Goal: Information Seeking & Learning: Learn about a topic

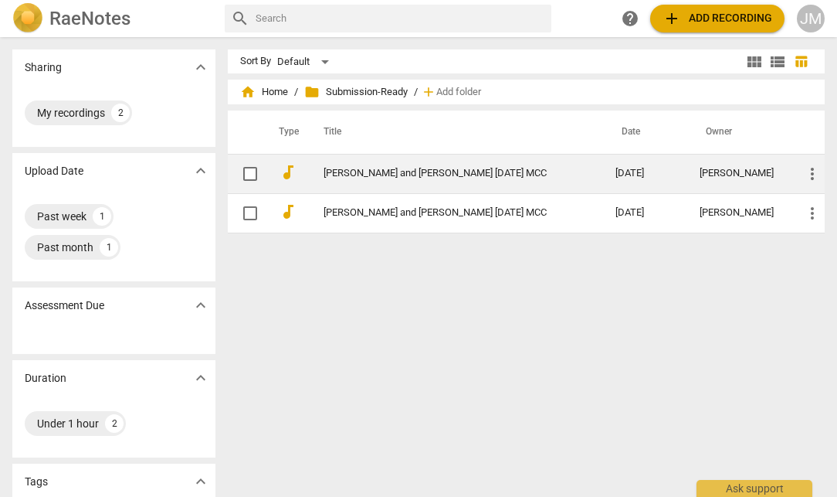
click at [382, 175] on link "[PERSON_NAME] and [PERSON_NAME] [DATE] MCC" at bounding box center [442, 174] width 236 height 12
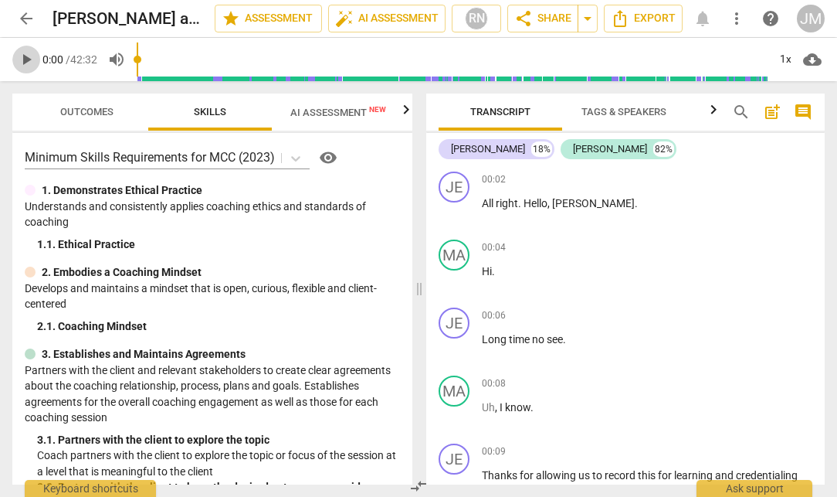
click at [23, 57] on span "play_arrow" at bounding box center [26, 59] width 19 height 19
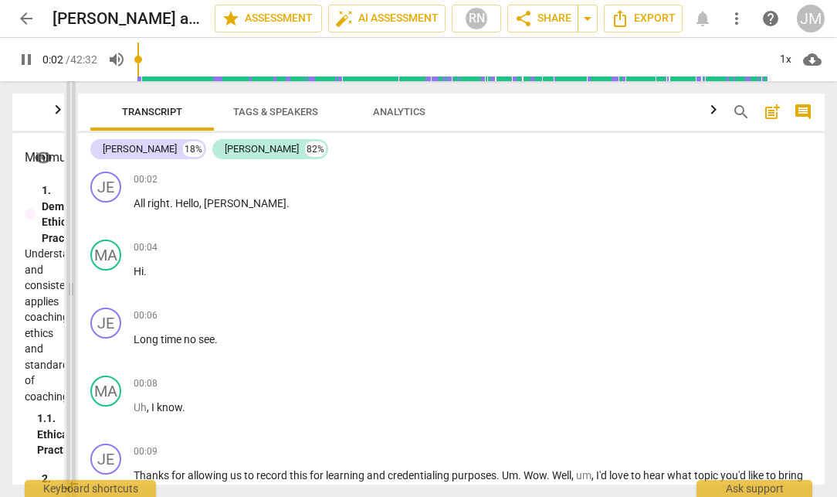
drag, startPoint x: 420, startPoint y: 284, endPoint x: 72, endPoint y: 287, distance: 348.3
click at [70, 274] on span at bounding box center [70, 289] width 9 height 416
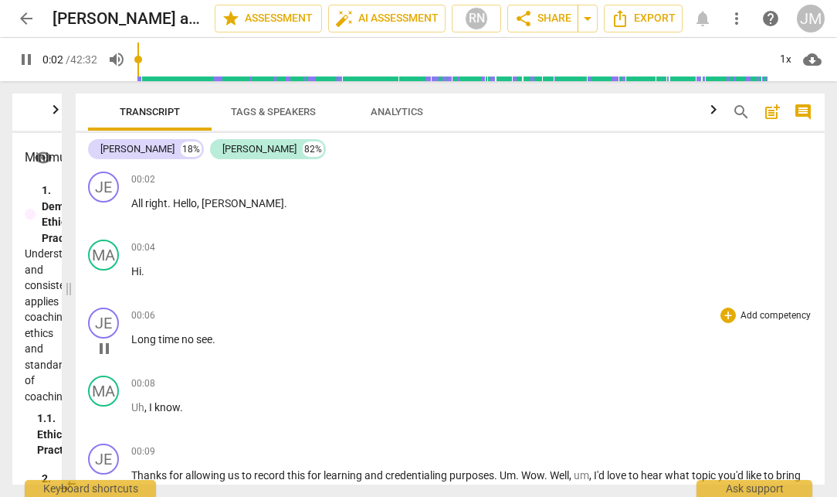
drag, startPoint x: 72, startPoint y: 287, endPoint x: 31, endPoint y: 300, distance: 43.2
click at [0, 0] on html "arrow_back [PERSON_NAME] and [PERSON_NAME] [DATE] MCC edit star Assessment auto…" at bounding box center [418, 0] width 837 height 0
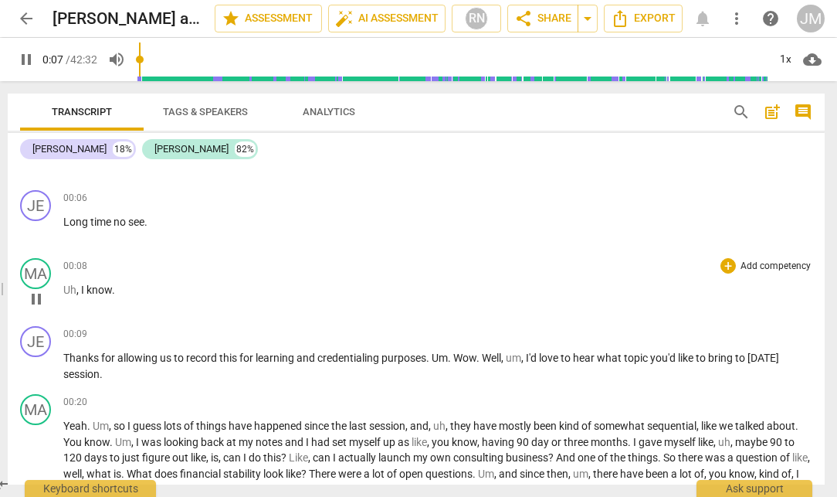
scroll to position [119, 0]
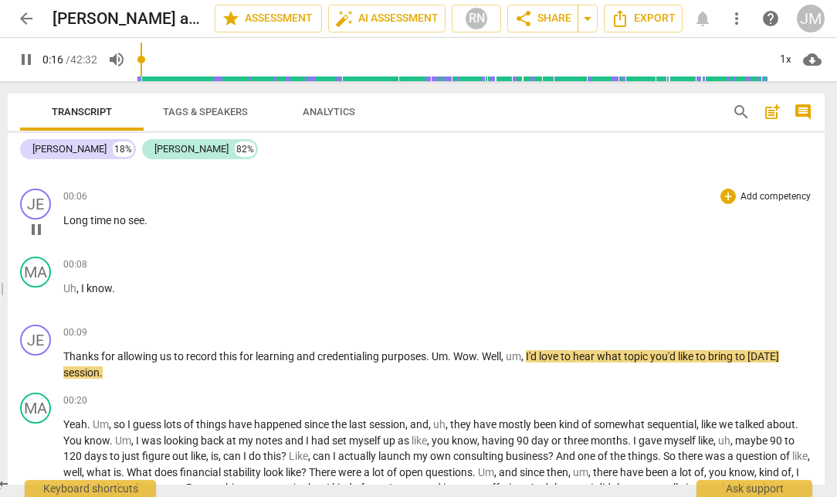
click at [80, 212] on p "Long time no see ." at bounding box center [437, 220] width 749 height 16
click at [34, 230] on span "pause" at bounding box center [36, 229] width 19 height 19
click at [76, 218] on span "Long" at bounding box center [76, 220] width 27 height 12
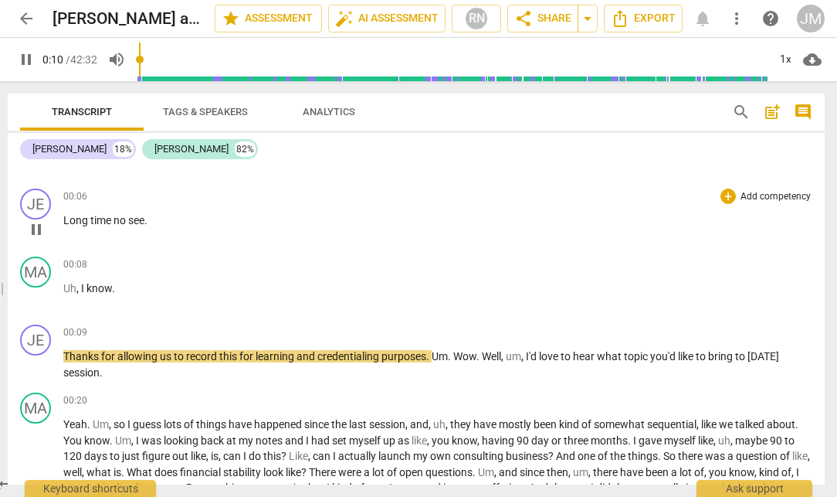
click at [153, 219] on p "Long time no see ." at bounding box center [437, 220] width 749 height 16
type input "12"
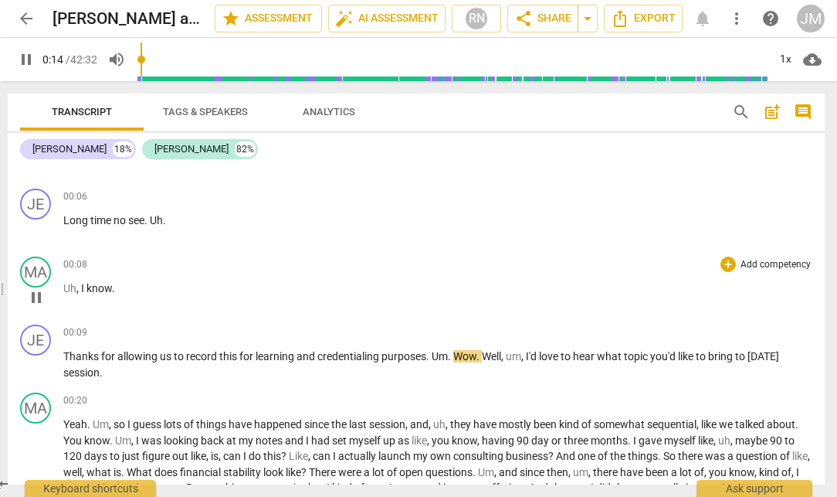
click at [83, 287] on span "I" at bounding box center [83, 288] width 5 height 12
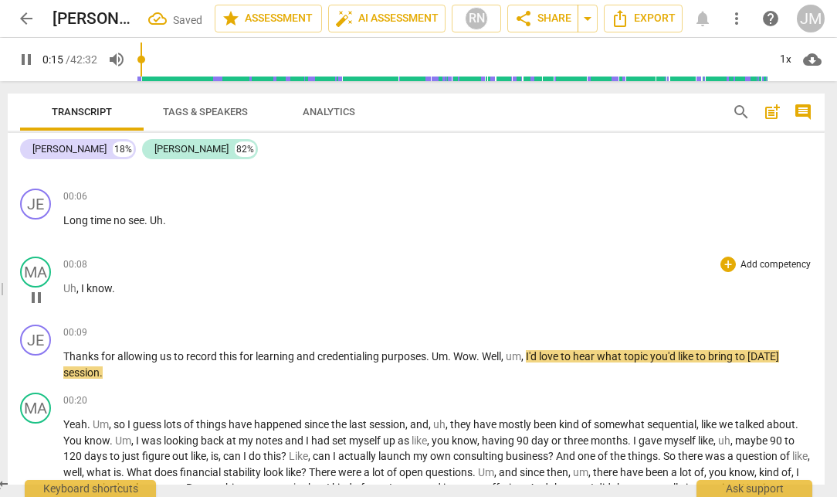
type input "16"
click at [78, 286] on span "know" at bounding box center [81, 288] width 25 height 12
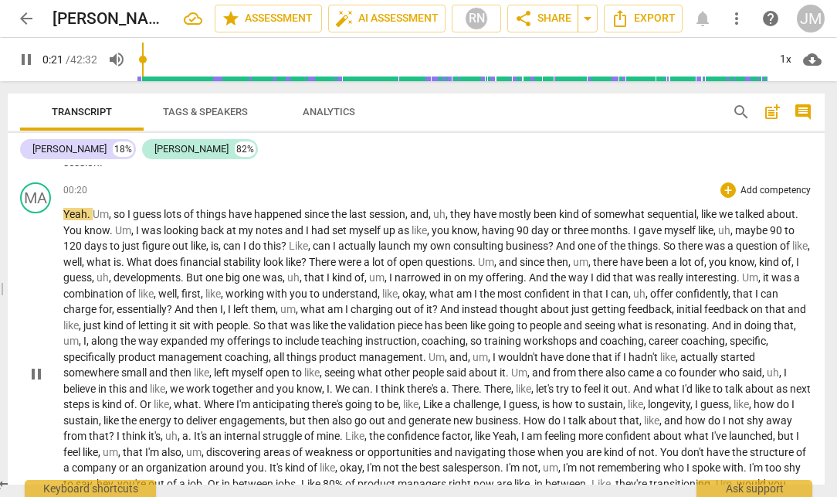
scroll to position [339, 0]
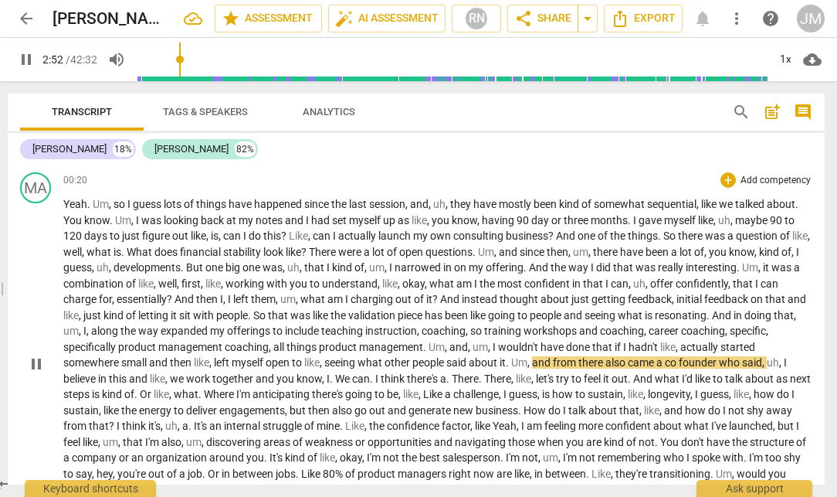
click at [518, 361] on span "Um" at bounding box center [519, 362] width 16 height 12
type input "173"
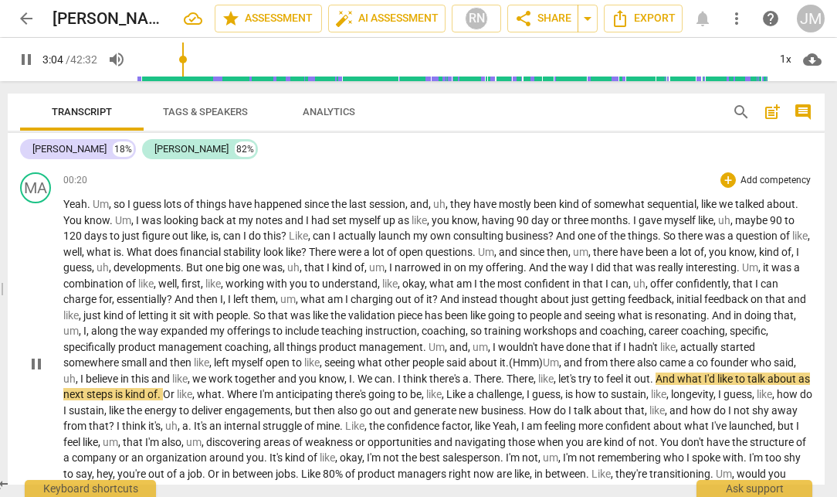
click at [29, 371] on span "pause" at bounding box center [36, 363] width 19 height 19
type input "185"
click at [501, 380] on span "There" at bounding box center [487, 378] width 27 height 12
click at [528, 378] on span "There" at bounding box center [514, 378] width 27 height 12
click at [403, 377] on span "I" at bounding box center [400, 378] width 5 height 12
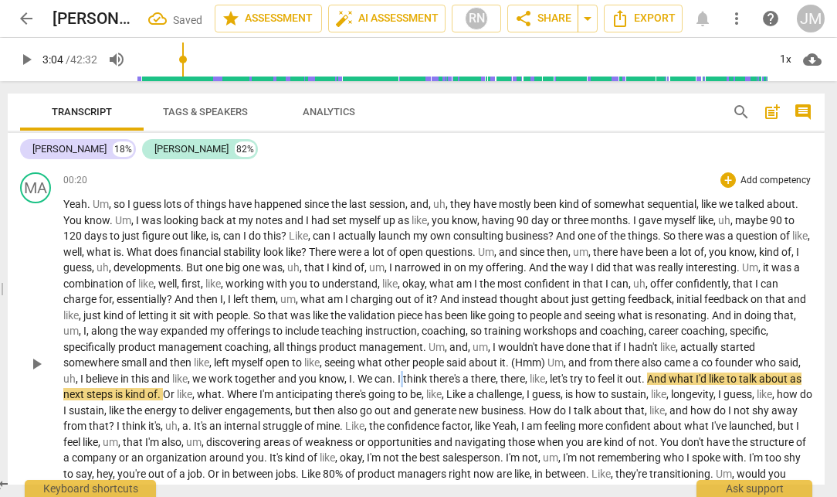
click at [403, 377] on span "I" at bounding box center [400, 378] width 5 height 12
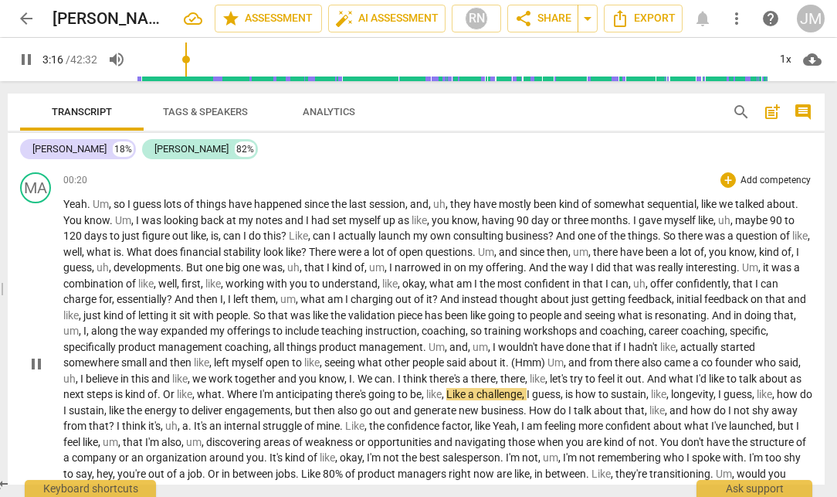
click at [446, 395] on span "," at bounding box center [444, 394] width 5 height 12
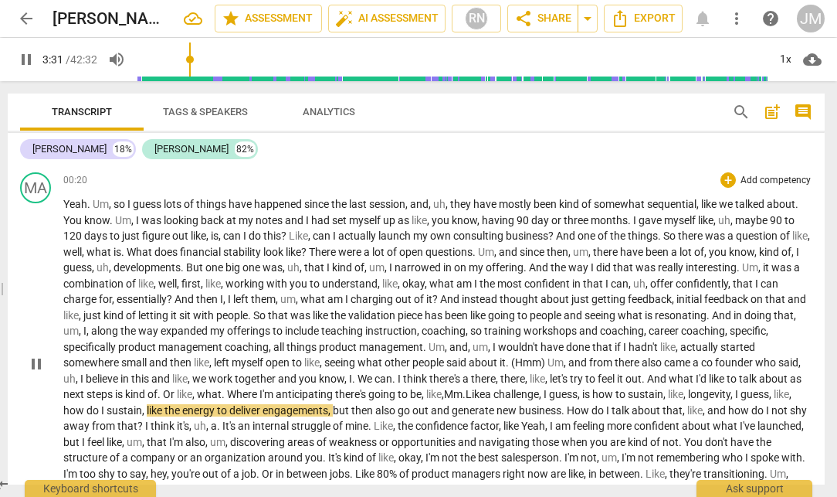
click at [567, 412] on span "." at bounding box center [563, 410] width 5 height 12
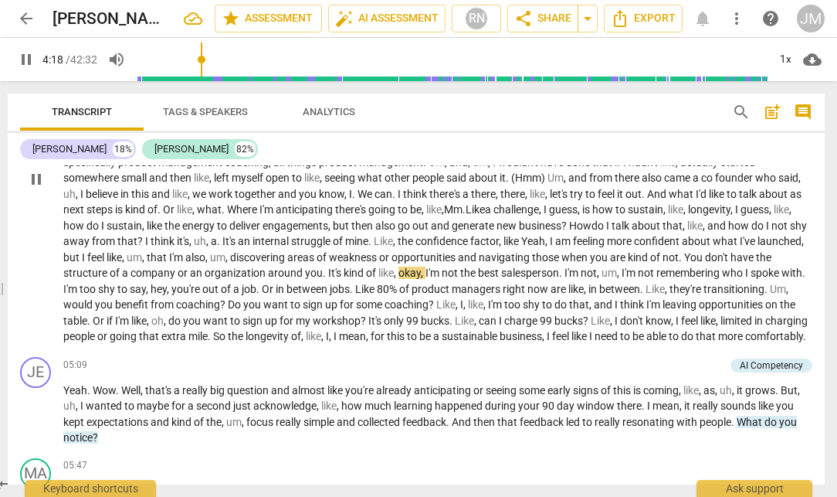
scroll to position [528, 0]
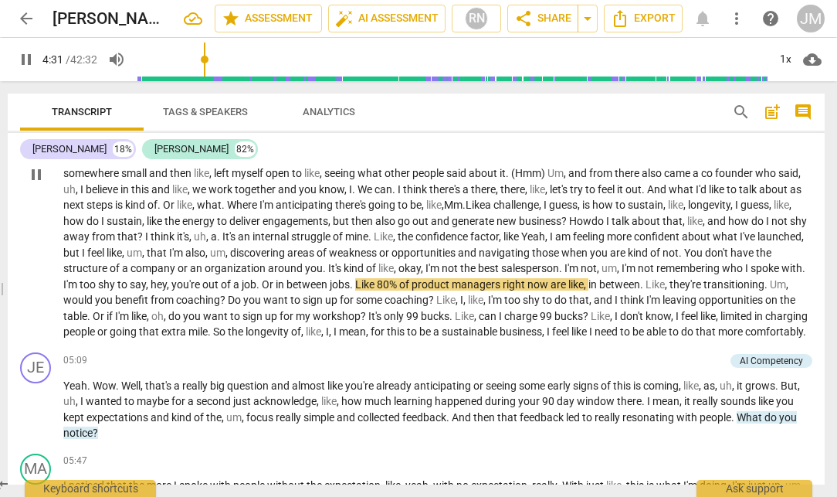
click at [276, 283] on span "Or" at bounding box center [269, 284] width 14 height 12
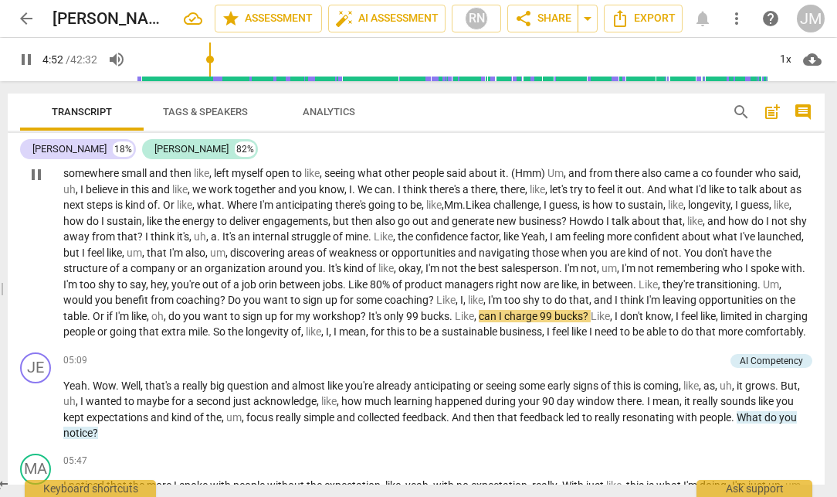
click at [421, 313] on span "99" at bounding box center [413, 316] width 15 height 12
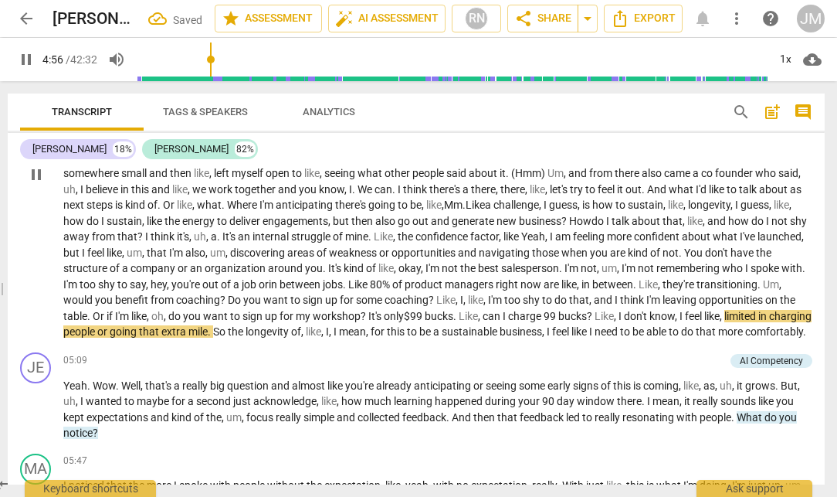
click at [558, 313] on span "99" at bounding box center [551, 316] width 15 height 12
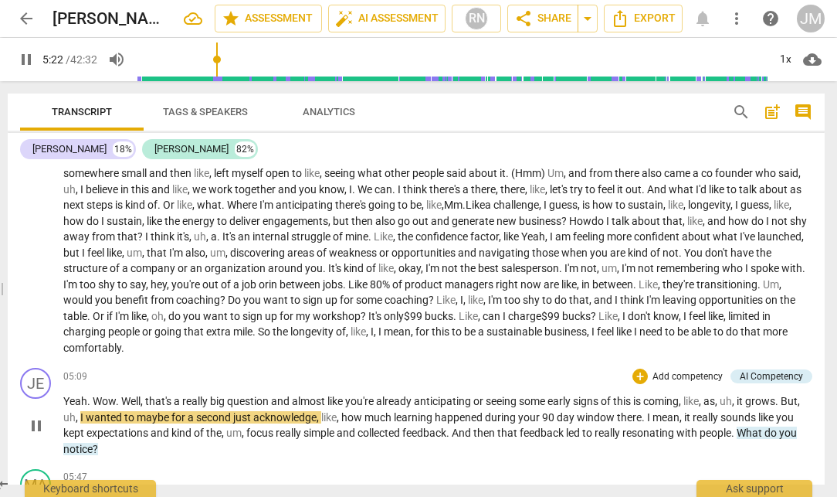
click at [613, 402] on span "of" at bounding box center [607, 401] width 12 height 12
click at [737, 401] on span "," at bounding box center [734, 401] width 5 height 12
type input "322"
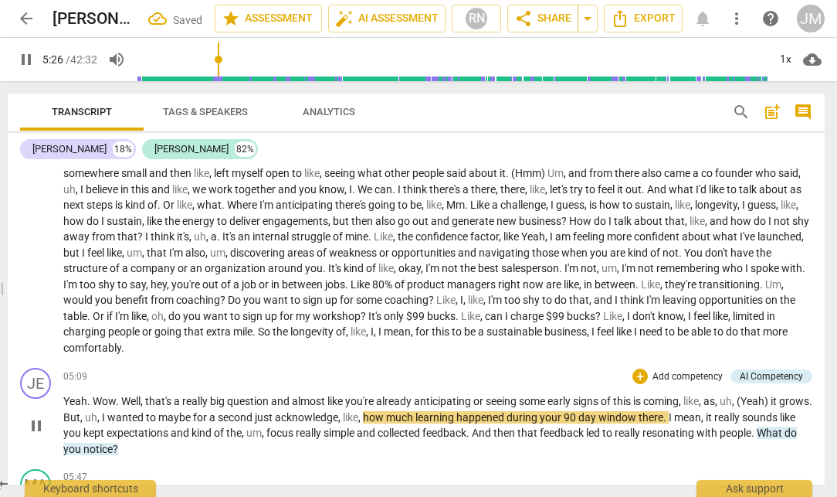
click at [670, 403] on span "coming" at bounding box center [661, 401] width 36 height 12
drag, startPoint x: 745, startPoint y: 402, endPoint x: 731, endPoint y: 402, distance: 13.9
click at [731, 402] on p "Yeah . Wow . Well , that's a really big question and almost like you're already…" at bounding box center [437, 424] width 749 height 63
click at [754, 402] on span "(Yeah)" at bounding box center [737, 401] width 34 height 12
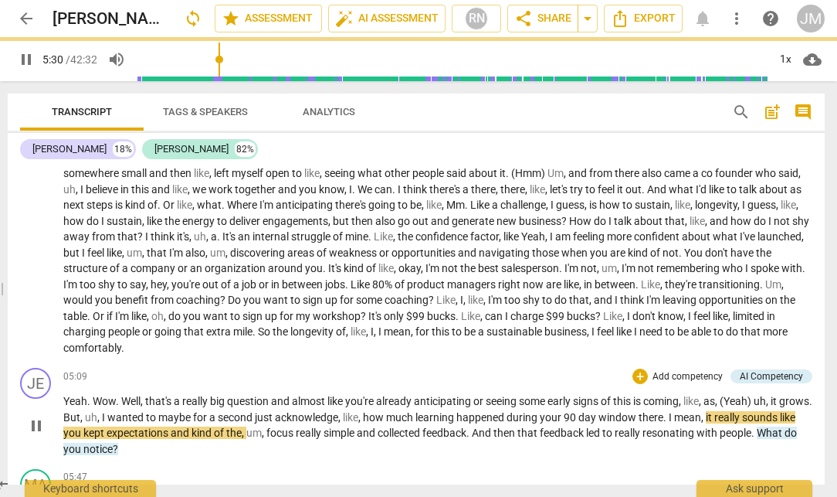
click at [494, 434] on span "And" at bounding box center [483, 432] width 22 height 12
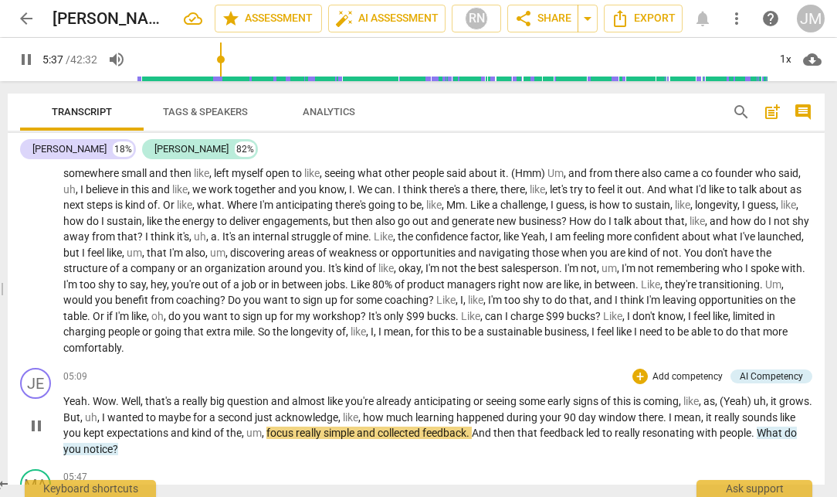
click at [83, 432] on span "you" at bounding box center [73, 432] width 20 height 12
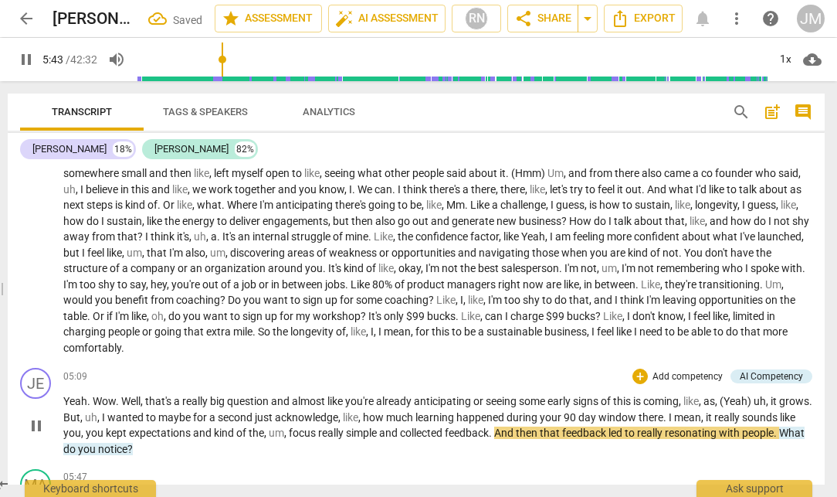
click at [106, 428] on span "you, you" at bounding box center [84, 432] width 42 height 12
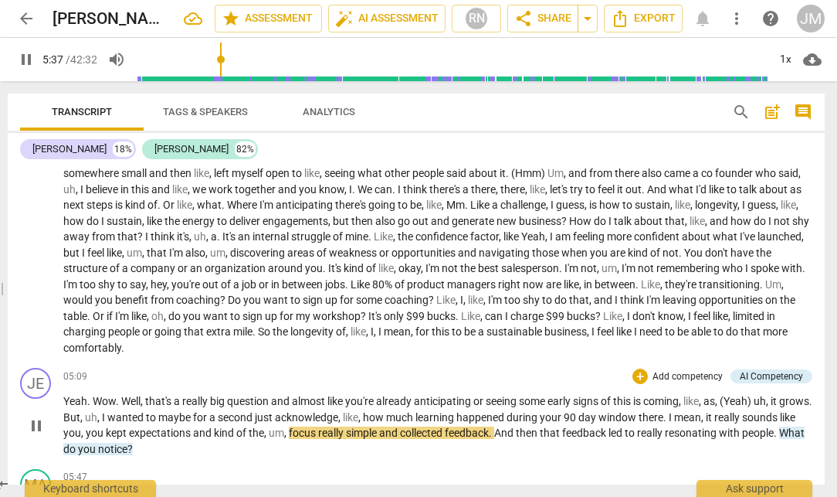
click at [318, 431] on span "focus" at bounding box center [303, 432] width 29 height 12
click at [392, 433] on span "simple" at bounding box center [375, 432] width 33 height 12
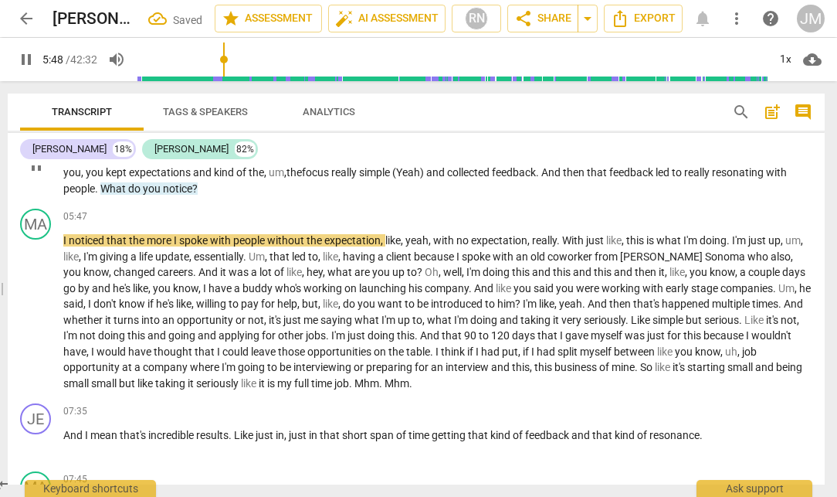
scroll to position [792, 0]
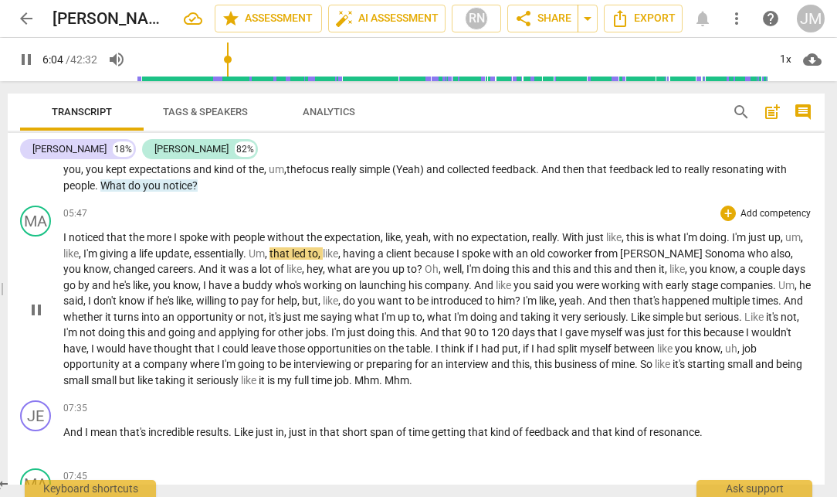
click at [265, 254] on span "Um" at bounding box center [257, 253] width 16 height 12
type input "366"
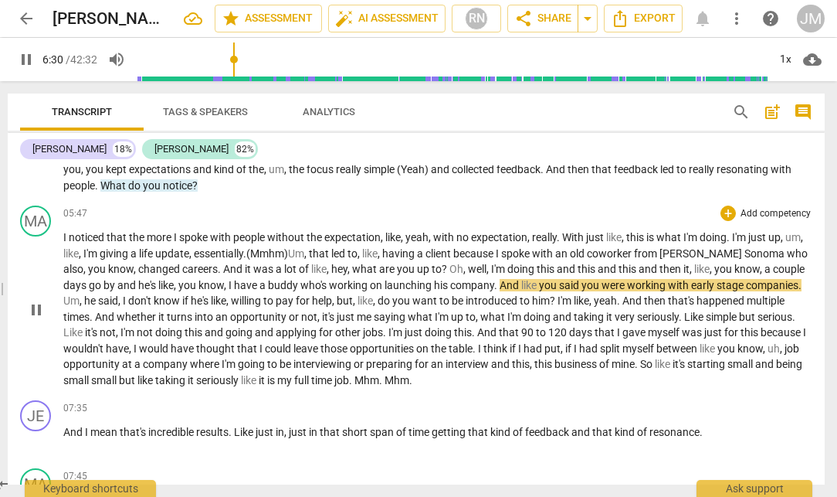
click at [521, 287] on span "And" at bounding box center [511, 285] width 22 height 12
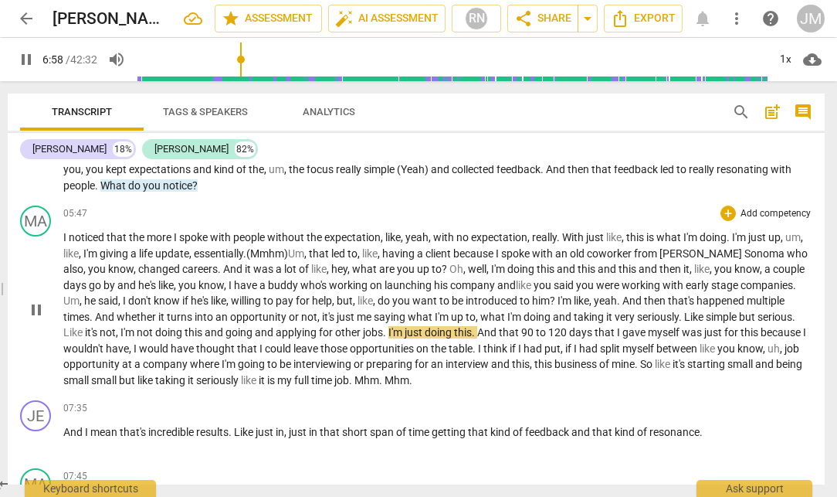
click at [405, 327] on span "I'm" at bounding box center [396, 332] width 16 height 12
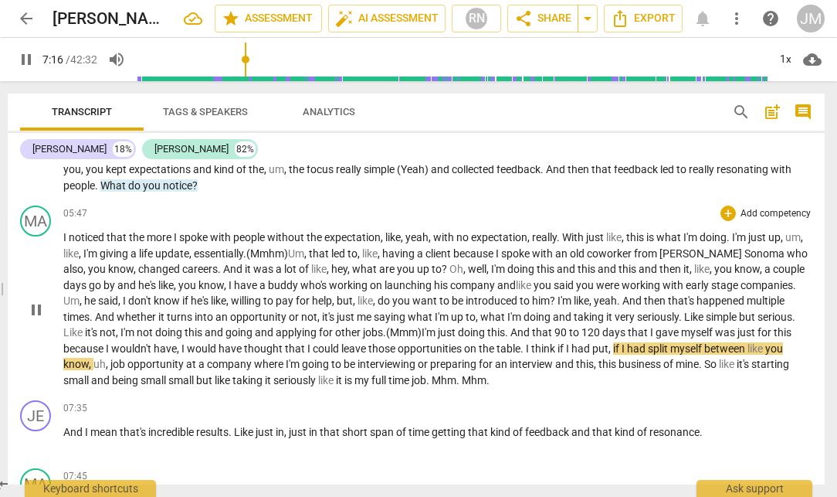
click at [526, 347] on span "." at bounding box center [523, 348] width 5 height 12
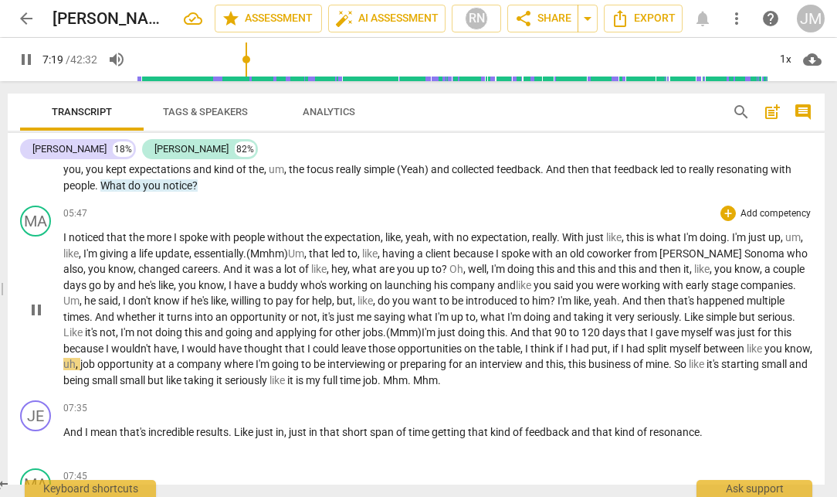
click at [557, 347] on span "think" at bounding box center [544, 348] width 26 height 12
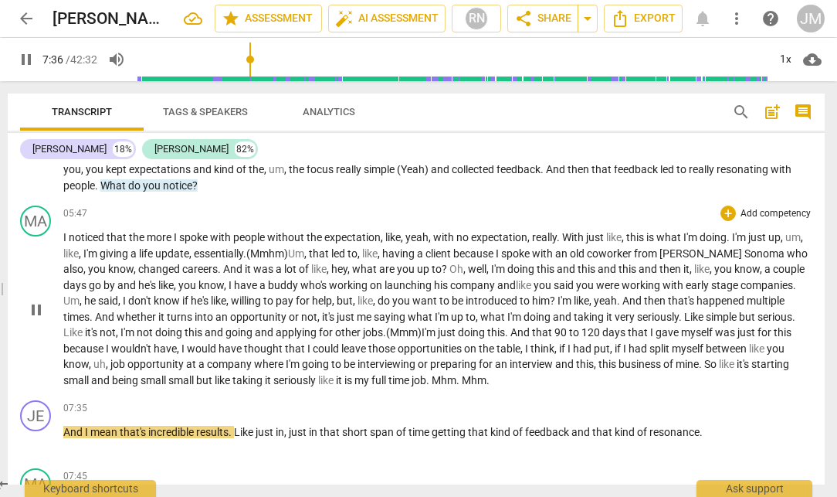
click at [456, 378] on span "Mhm" at bounding box center [444, 380] width 25 height 12
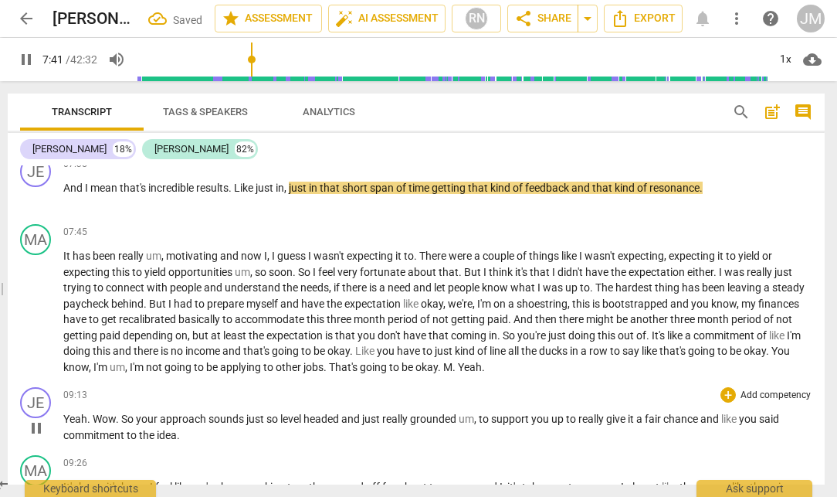
scroll to position [948, 0]
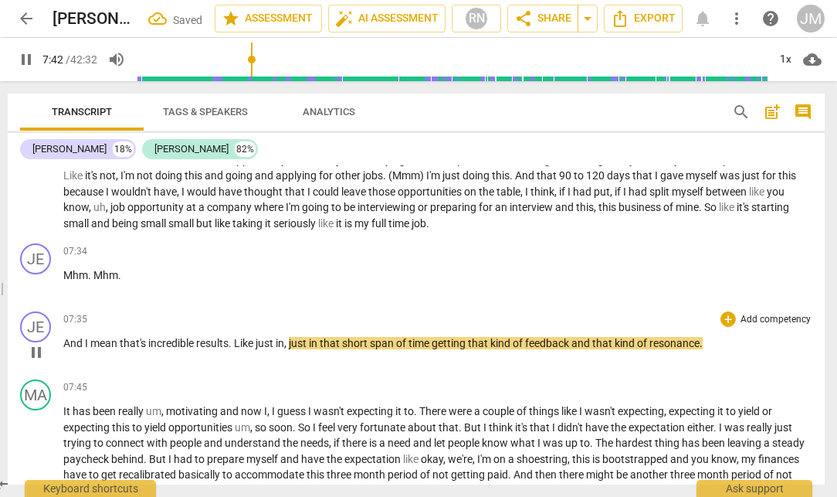
click at [64, 343] on span "And" at bounding box center [74, 343] width 22 height 12
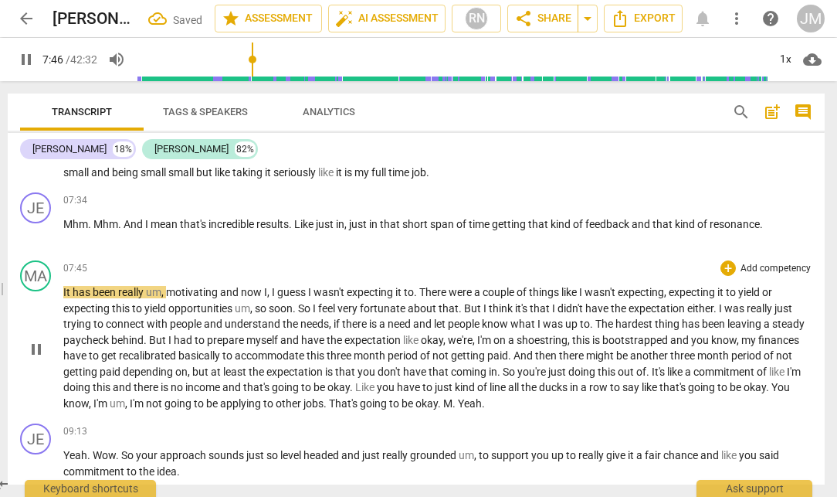
scroll to position [1000, 0]
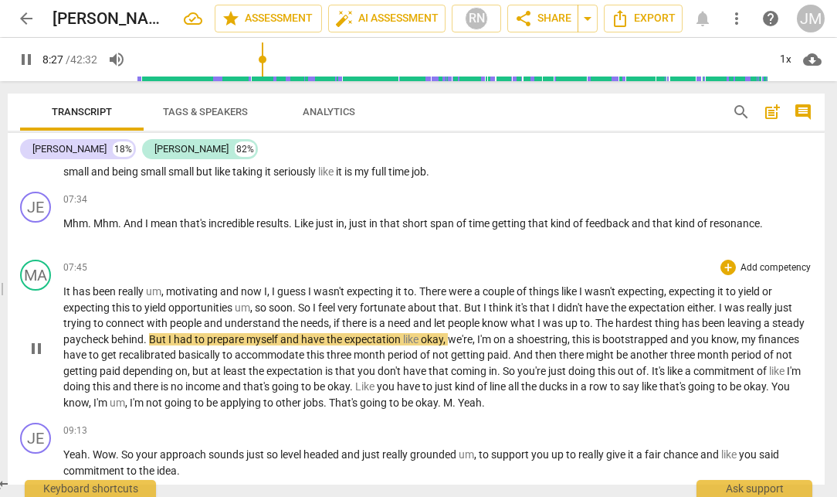
click at [168, 341] on span "But" at bounding box center [158, 339] width 19 height 12
type input "508"
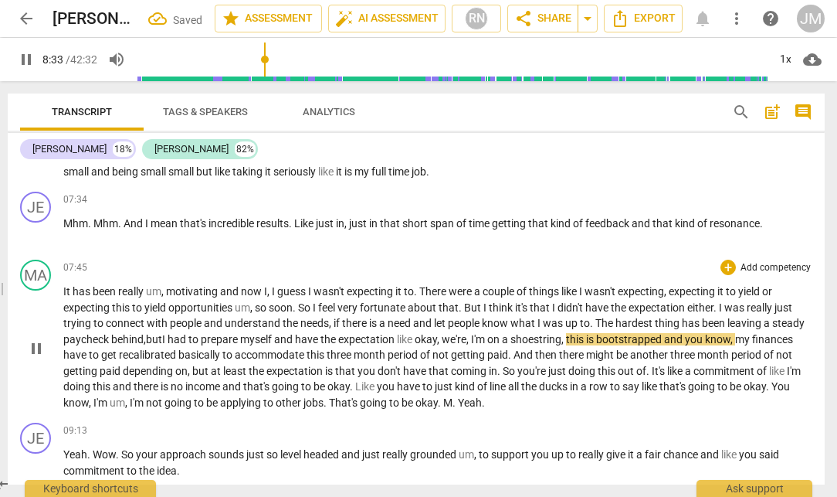
click at [397, 338] on span "expectation" at bounding box center [367, 339] width 59 height 12
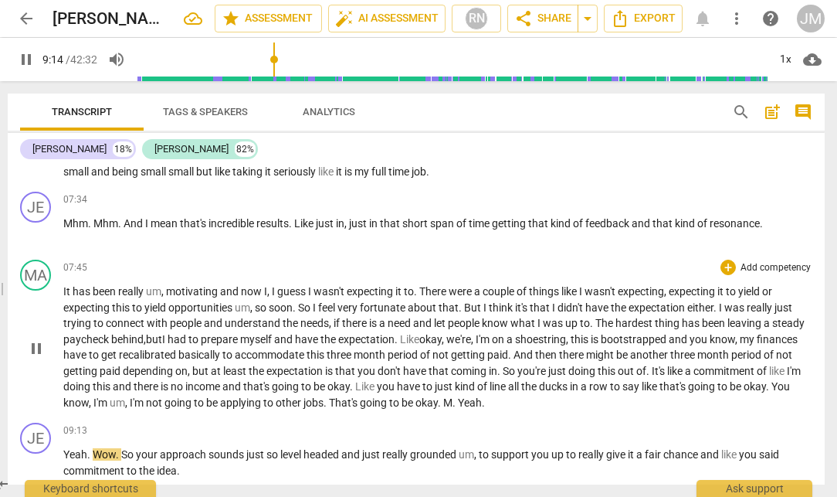
click at [453, 402] on span "M" at bounding box center [447, 402] width 9 height 12
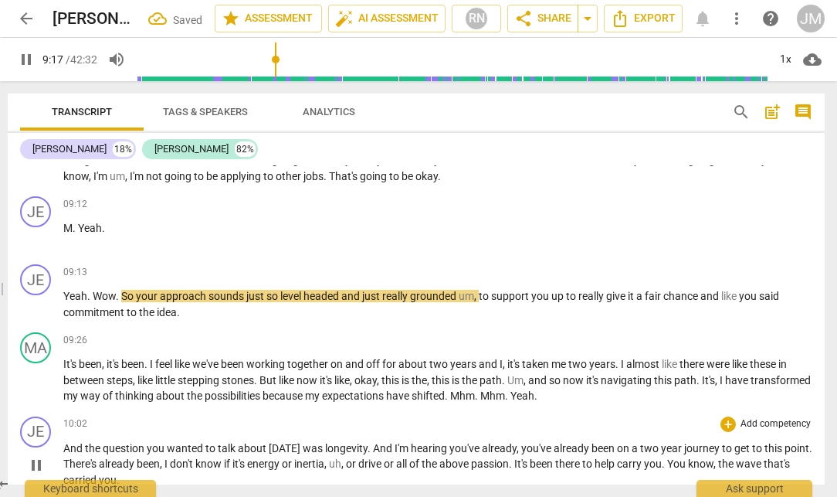
scroll to position [1223, 0]
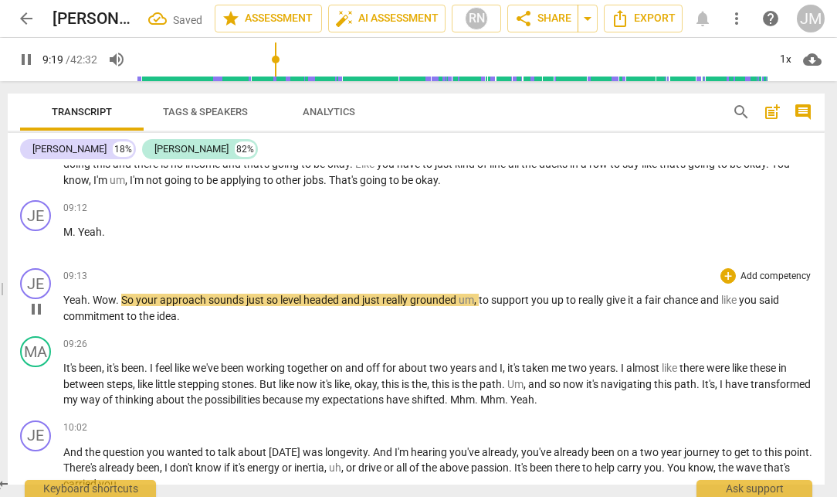
click at [63, 299] on span "Yeah" at bounding box center [75, 299] width 24 height 12
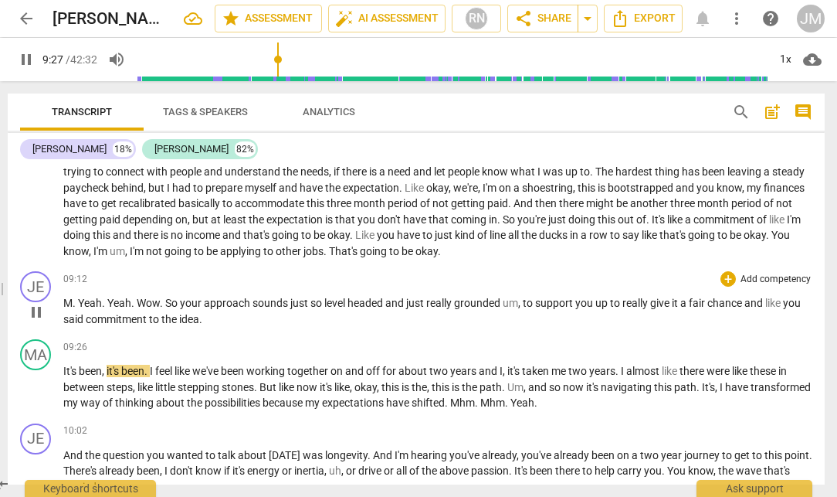
scroll to position [1145, 0]
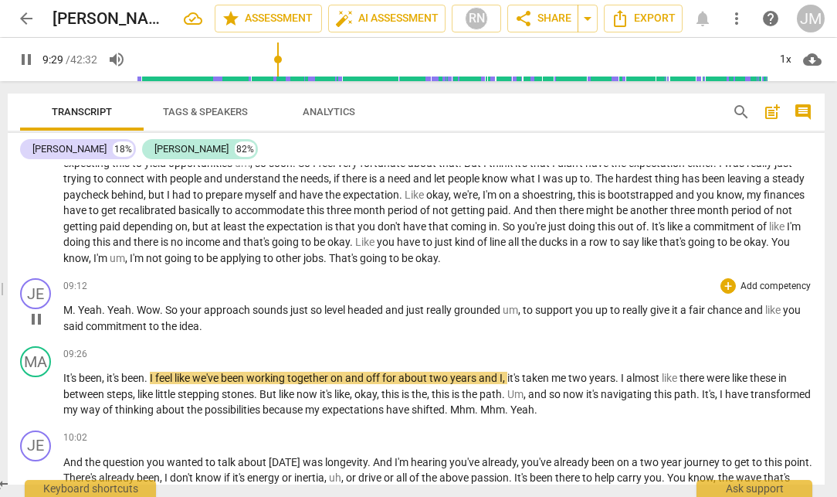
click at [70, 310] on span "M" at bounding box center [67, 310] width 9 height 12
type input "570"
click at [155, 320] on span "commitment" at bounding box center [137, 326] width 63 height 12
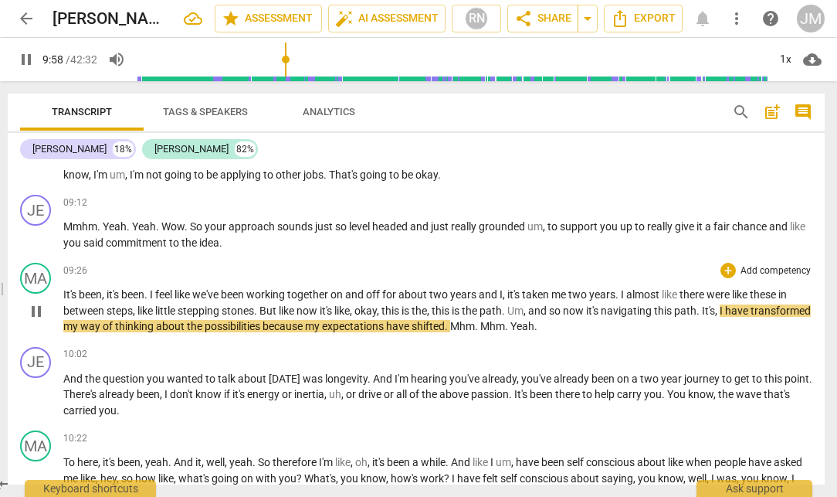
scroll to position [1228, 0]
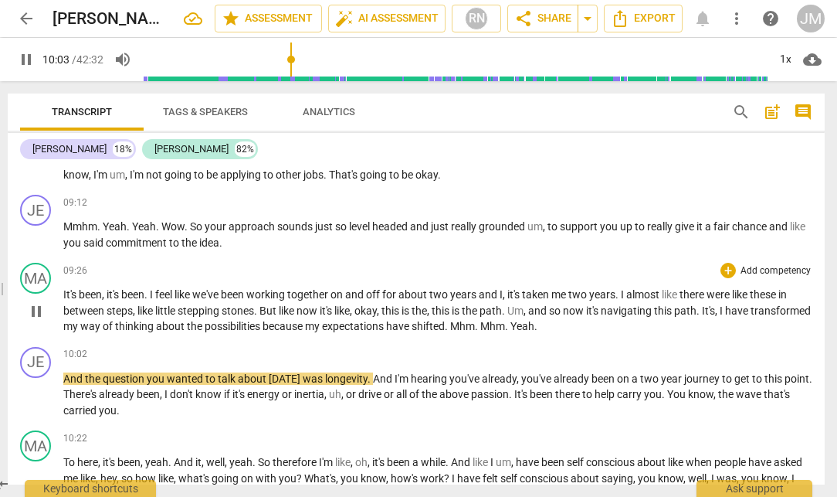
click at [475, 324] on span "Mhm" at bounding box center [462, 326] width 25 height 12
type input "604"
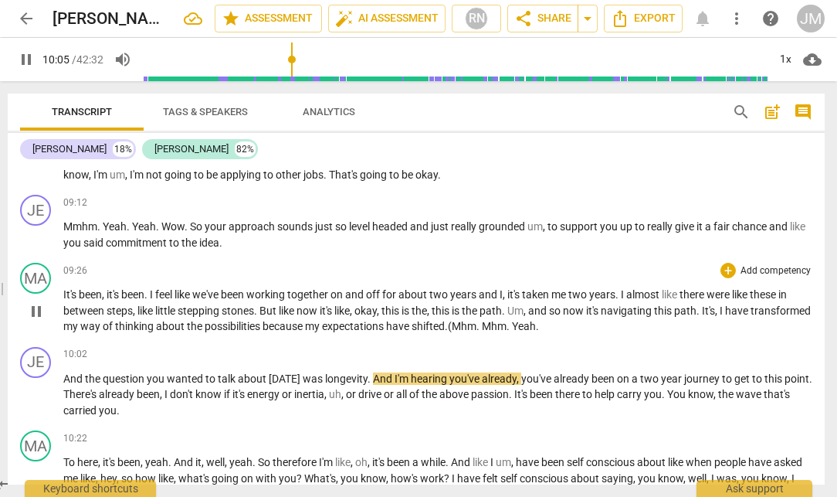
click at [512, 327] on span "." at bounding box center [509, 326] width 5 height 12
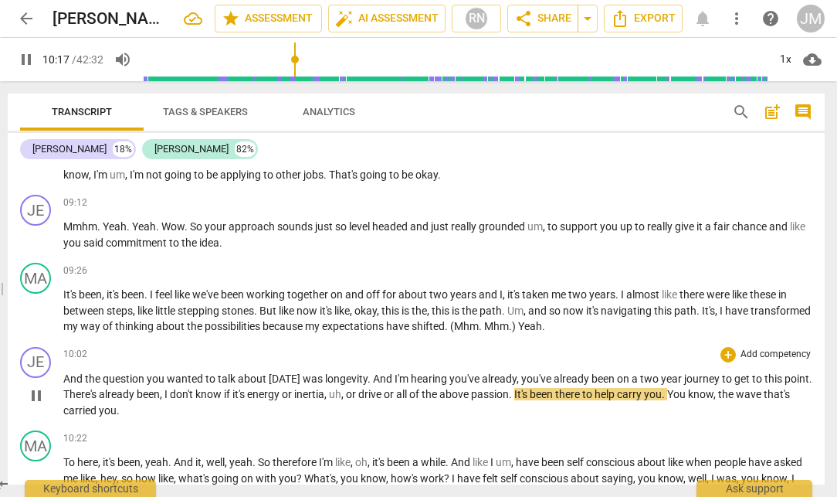
click at [471, 395] on span "above" at bounding box center [455, 394] width 32 height 12
type input "619"
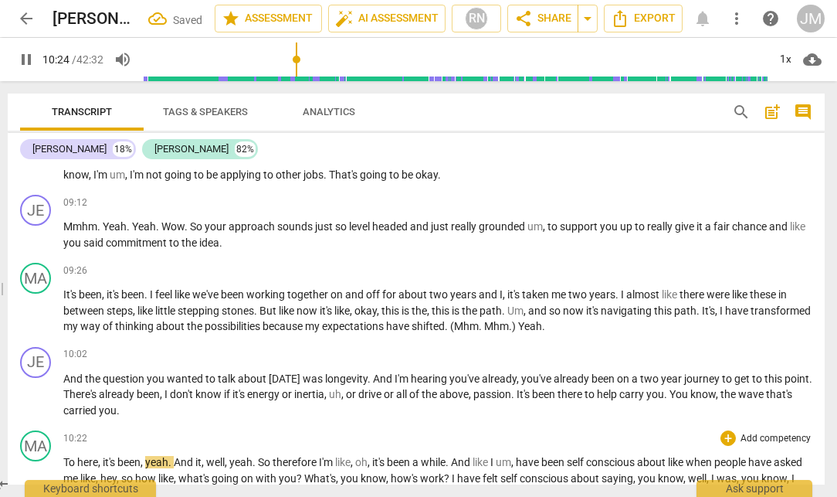
click at [64, 458] on span "To" at bounding box center [70, 462] width 14 height 12
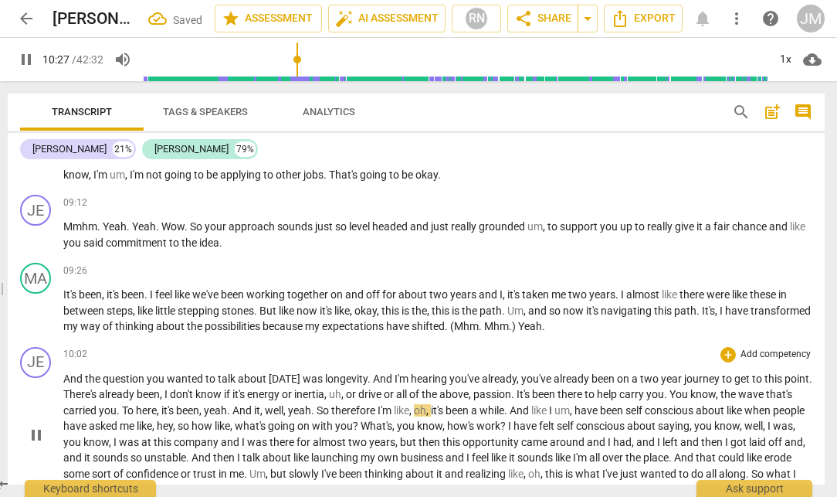
click at [136, 409] on span "To" at bounding box center [129, 410] width 14 height 12
type input "628"
click at [154, 407] on span "," at bounding box center [152, 410] width 5 height 12
click at [154, 415] on span "," at bounding box center [152, 410] width 5 height 12
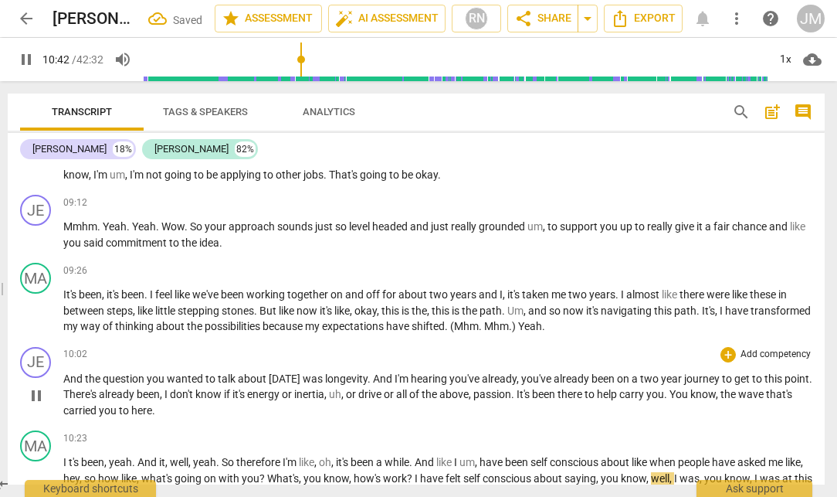
scroll to position [1240, 0]
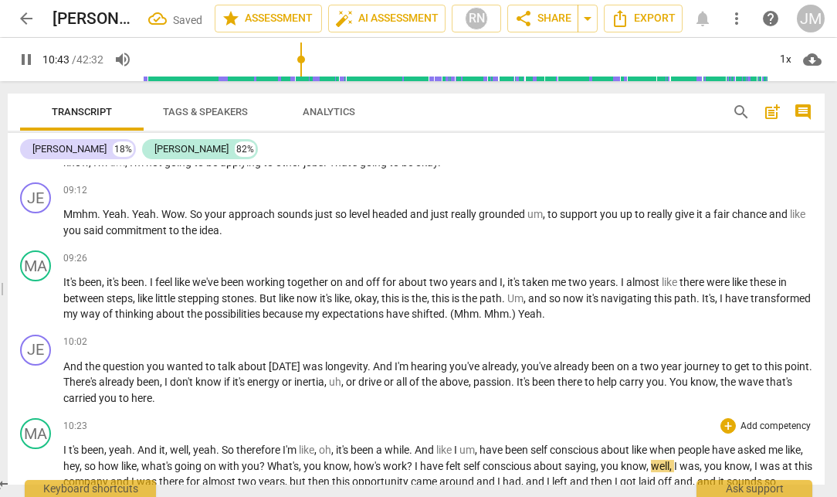
click at [69, 446] on span "t's" at bounding box center [75, 449] width 12 height 12
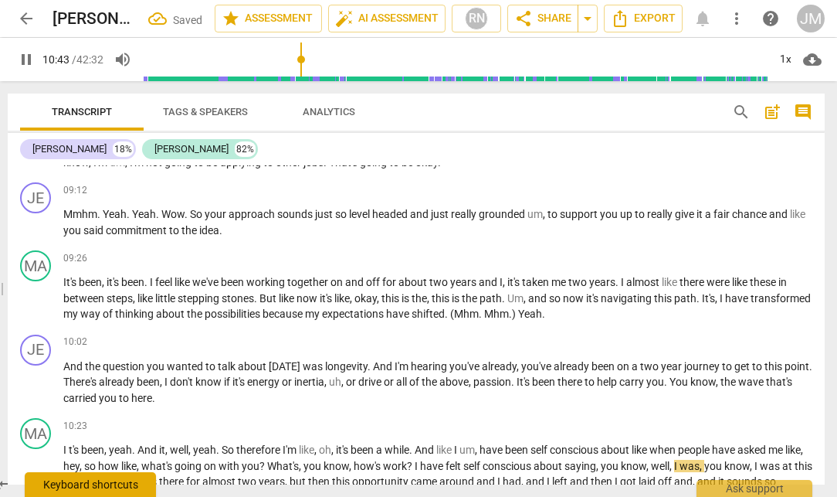
type input "644"
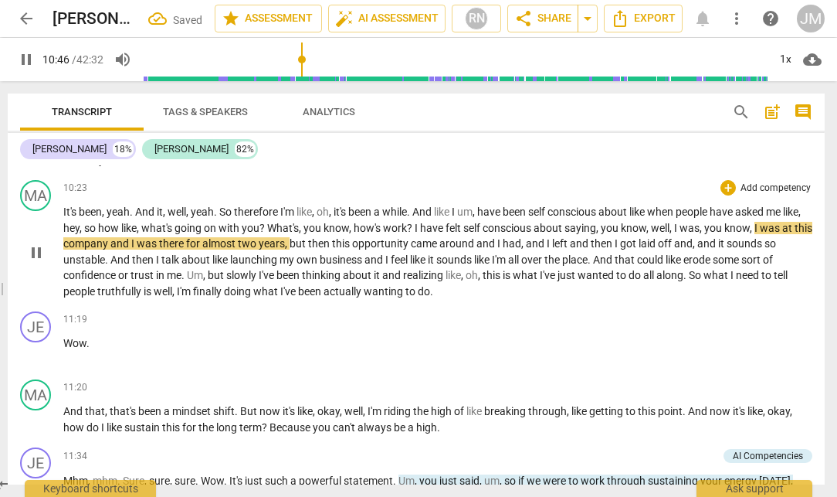
scroll to position [1479, 0]
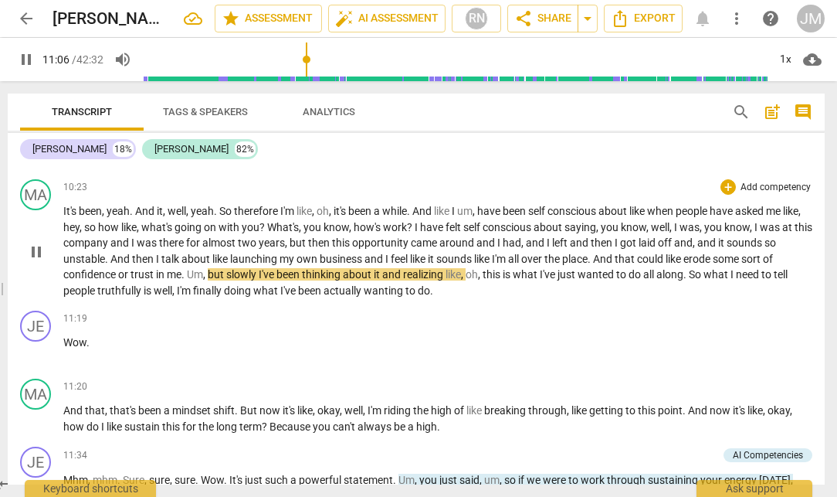
click at [188, 271] on span "Um" at bounding box center [195, 274] width 16 height 12
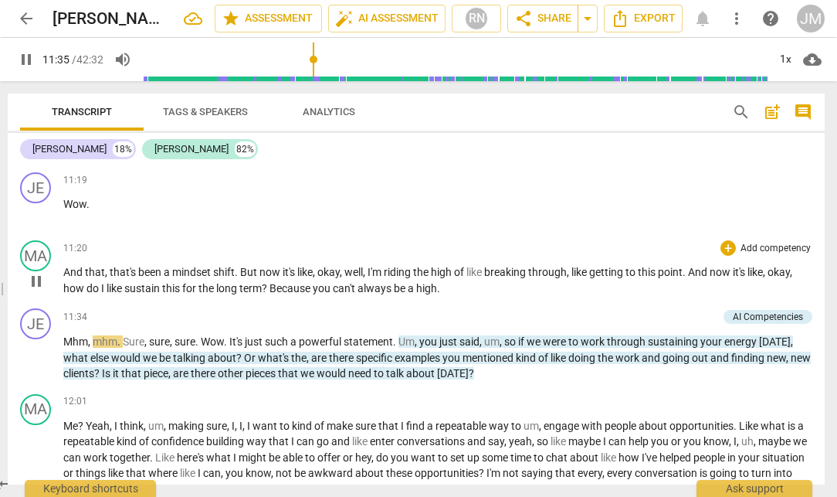
scroll to position [1618, 0]
click at [412, 288] on span "a" at bounding box center [412, 287] width 8 height 12
type input "697"
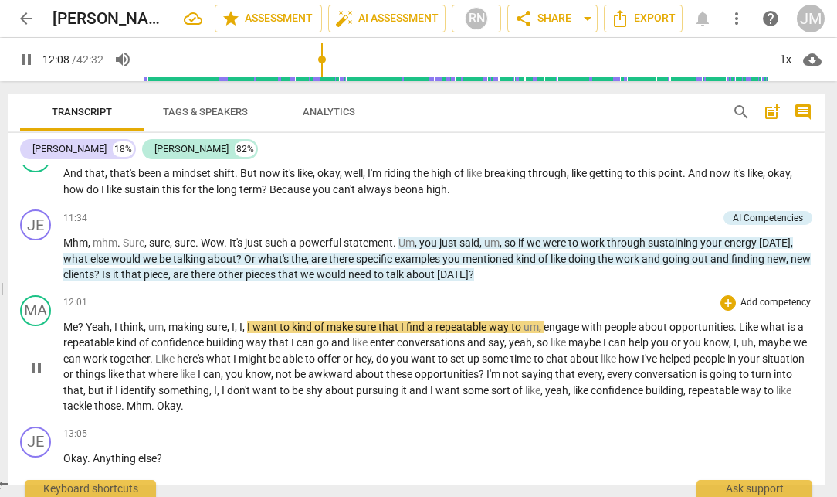
scroll to position [1718, 0]
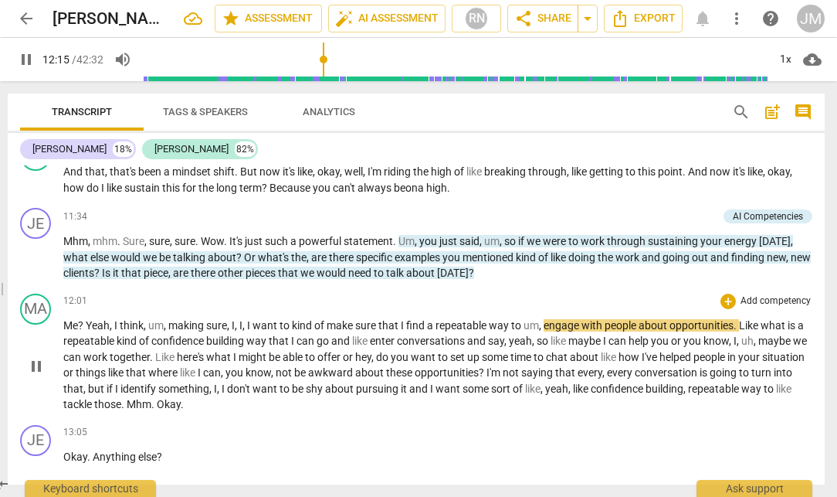
click at [508, 327] on span "way" at bounding box center [500, 325] width 22 height 12
type input "737"
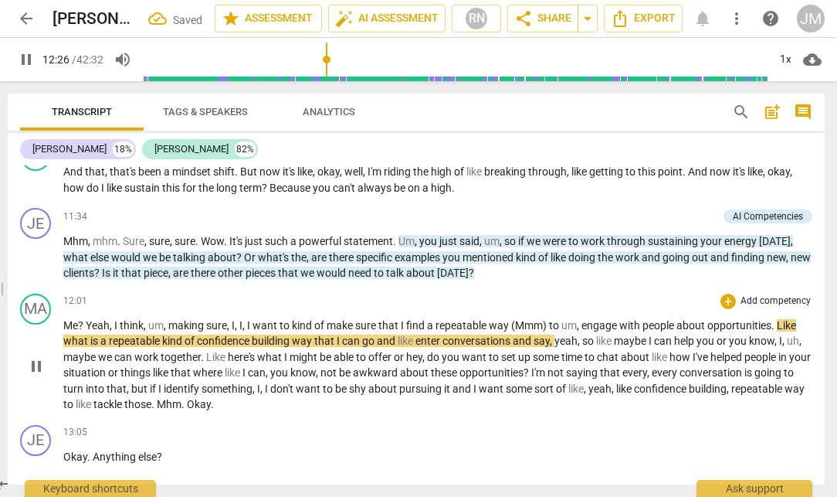
click at [200, 341] on span "confidence" at bounding box center [224, 340] width 55 height 12
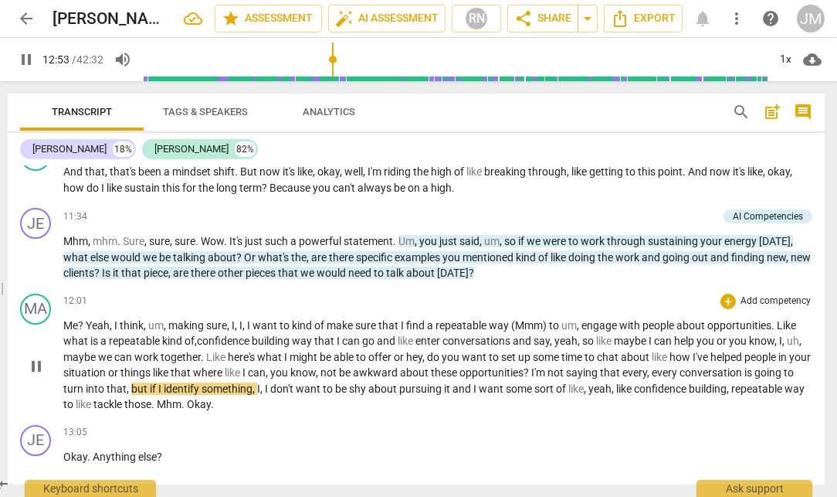
click at [531, 376] on span "?" at bounding box center [528, 372] width 8 height 12
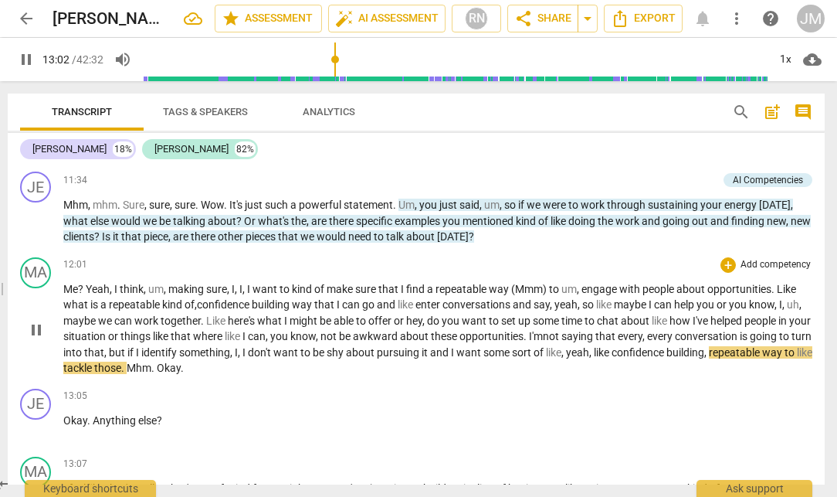
scroll to position [1759, 0]
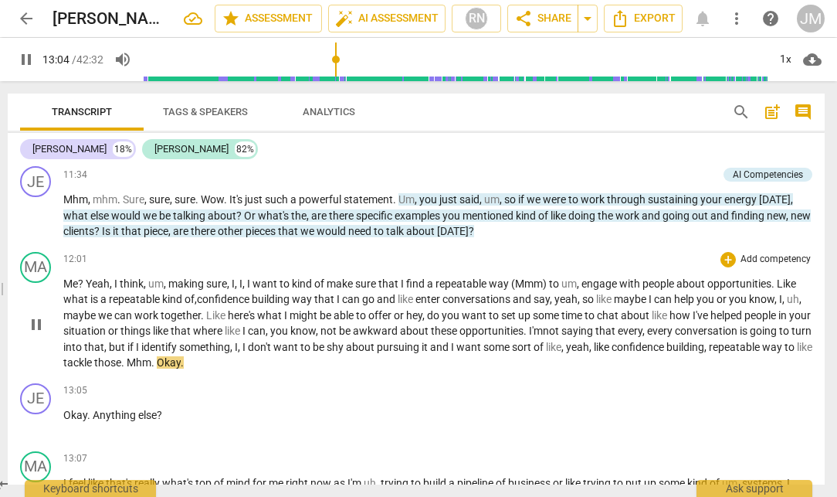
click at [785, 353] on span "to" at bounding box center [791, 347] width 12 height 12
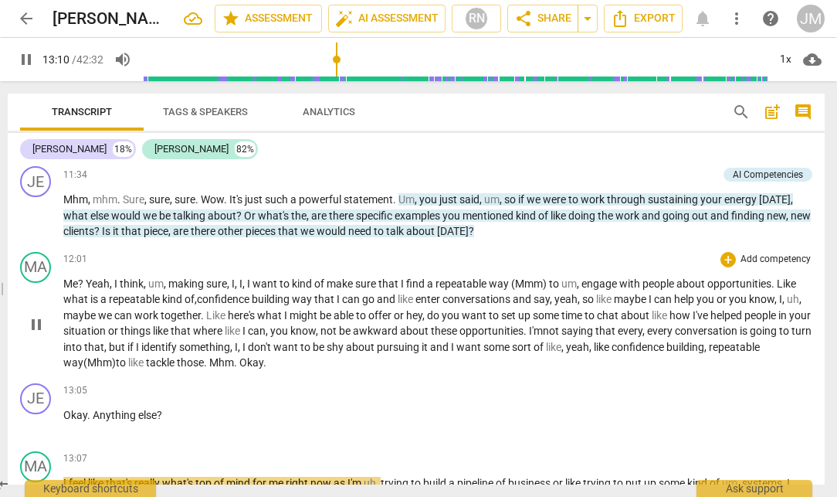
click at [234, 361] on span "Mhm" at bounding box center [221, 362] width 25 height 12
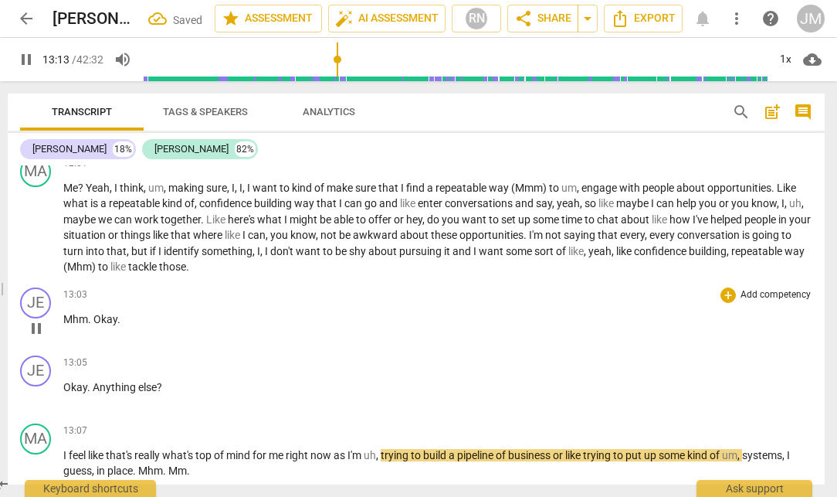
scroll to position [1859, 0]
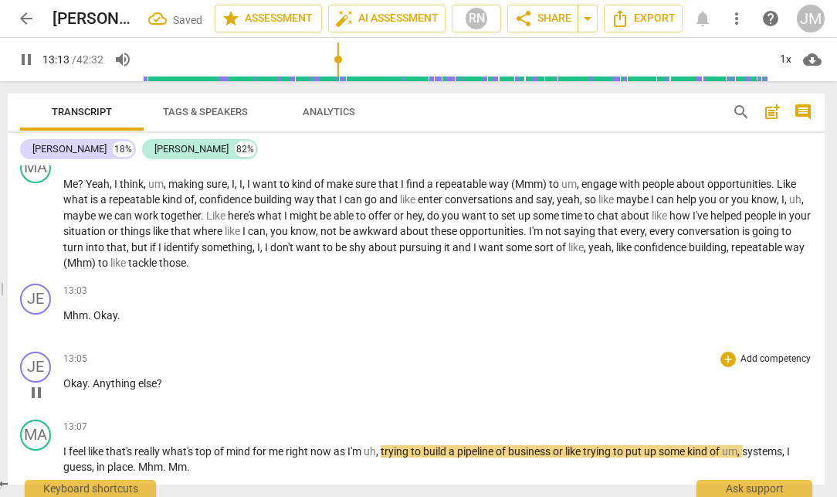
click at [64, 385] on span "Okay" at bounding box center [75, 383] width 24 height 12
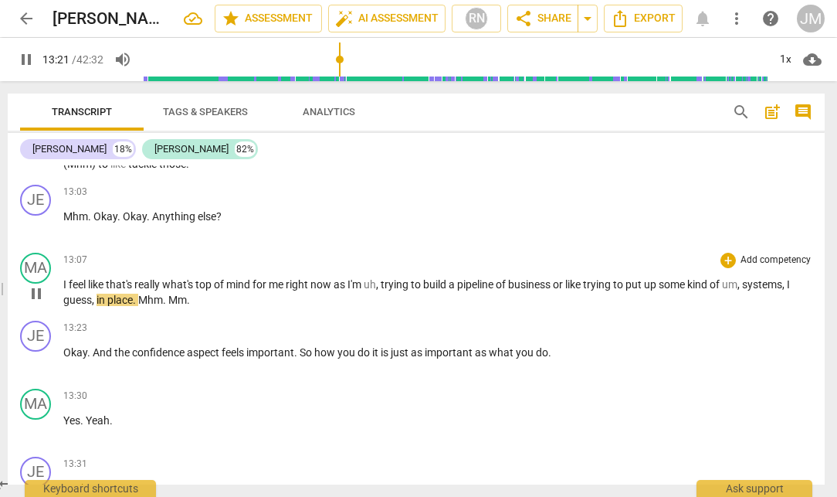
scroll to position [1959, 0]
click at [141, 298] on span "Mhm" at bounding box center [150, 299] width 25 height 12
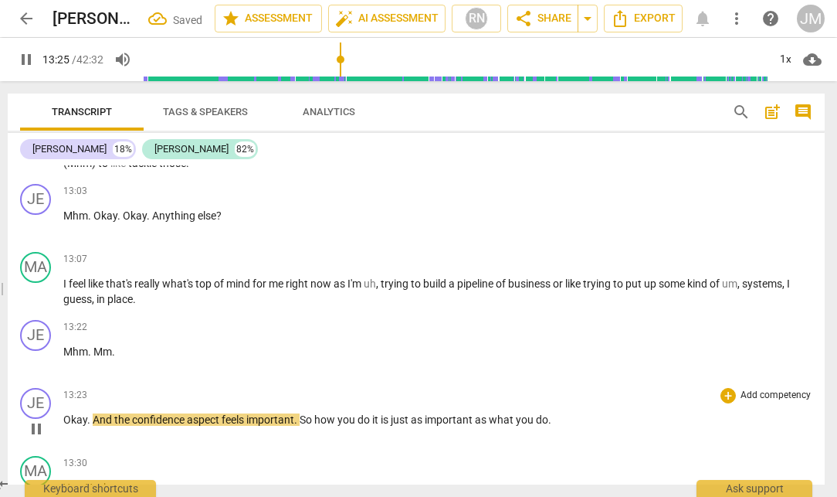
click at [64, 414] on span "Okay" at bounding box center [75, 419] width 24 height 12
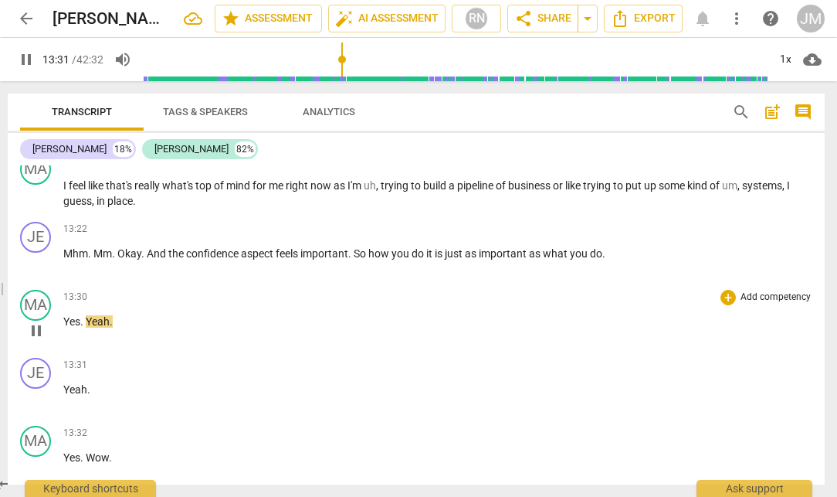
scroll to position [2057, 0]
click at [87, 318] on span "Yeah" at bounding box center [98, 320] width 24 height 12
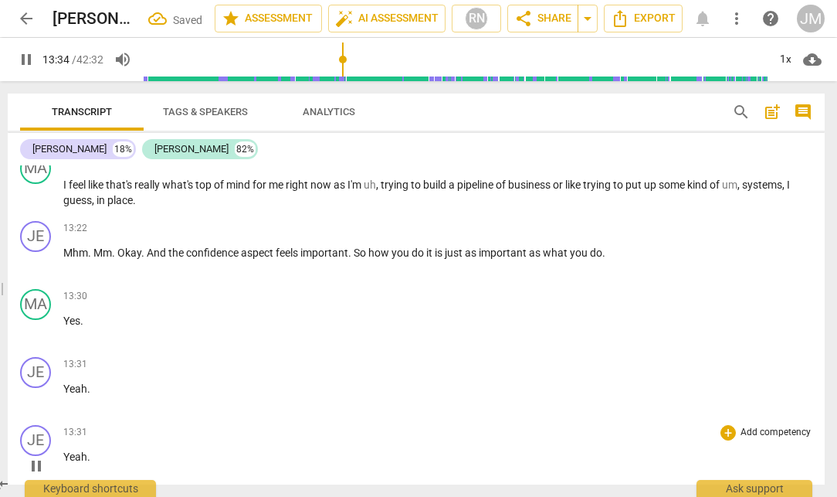
click at [63, 453] on span "Yeah" at bounding box center [75, 456] width 24 height 12
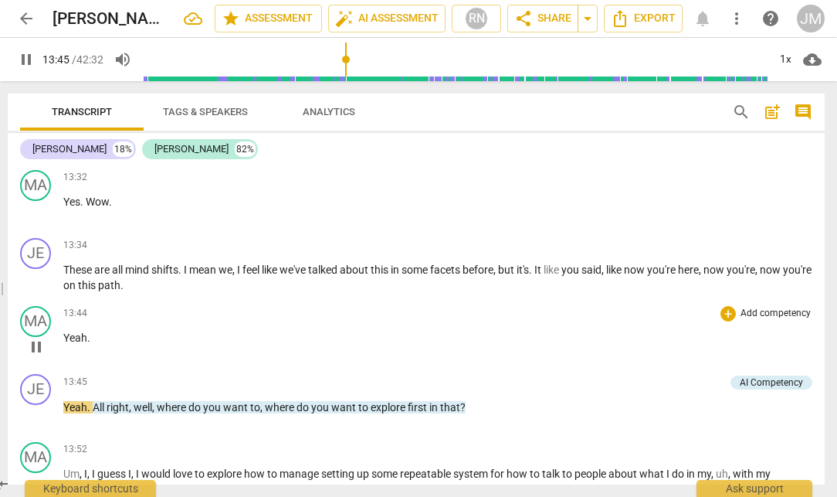
scroll to position [2320, 0]
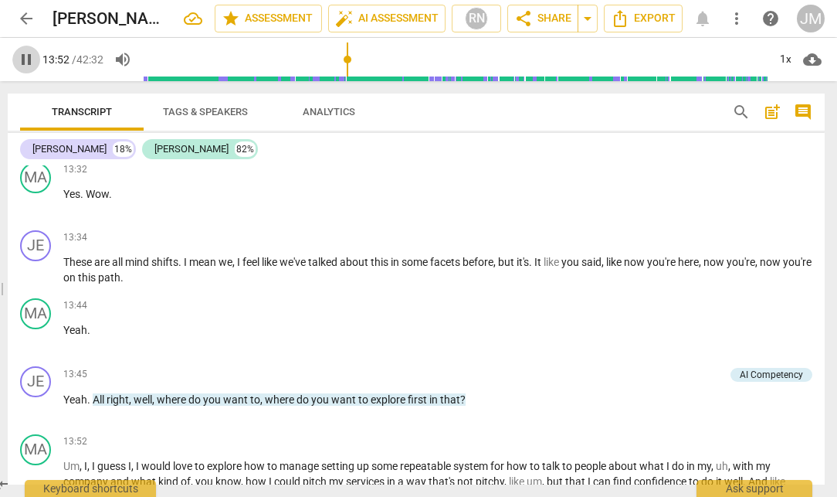
click at [22, 57] on span "pause" at bounding box center [26, 59] width 19 height 19
type input "832"
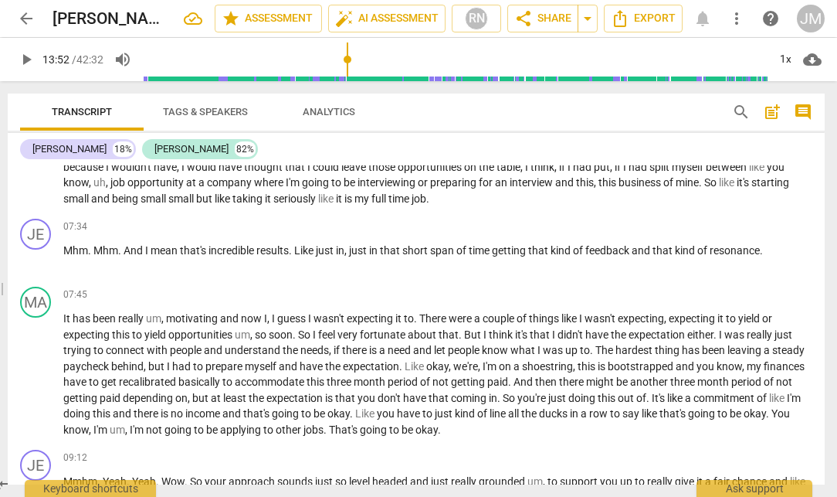
scroll to position [976, 0]
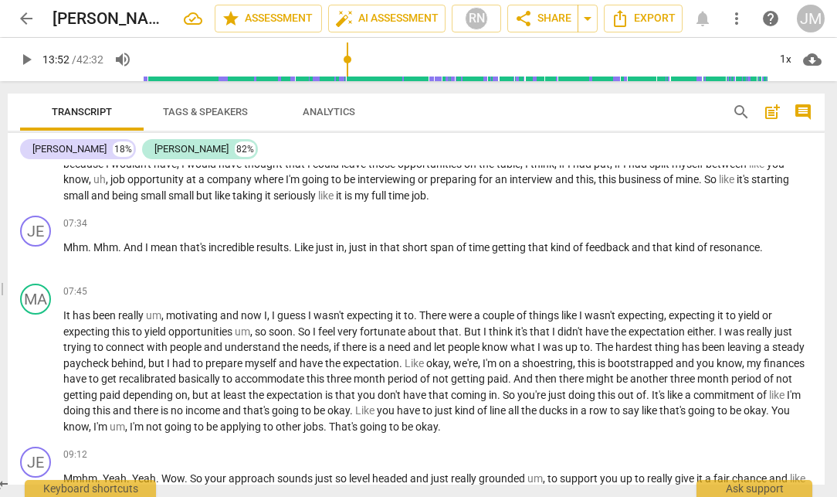
click at [226, 117] on span "Tags & Speakers" at bounding box center [205, 112] width 122 height 21
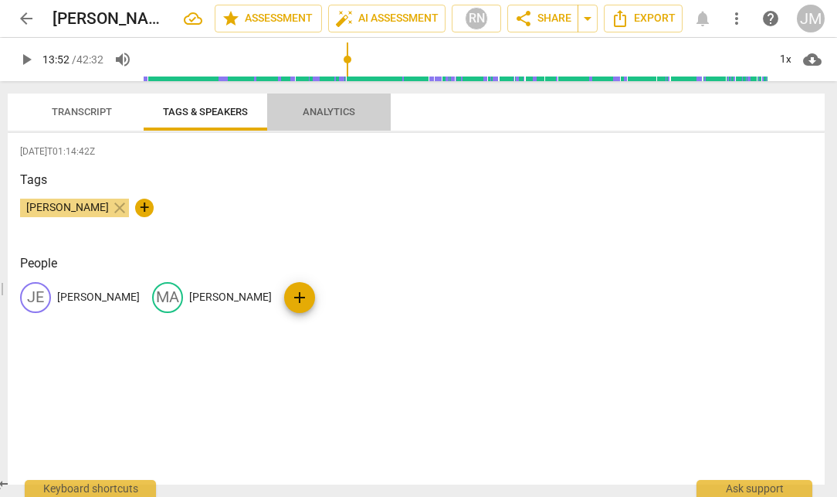
click at [316, 103] on span "Analytics" at bounding box center [329, 112] width 90 height 21
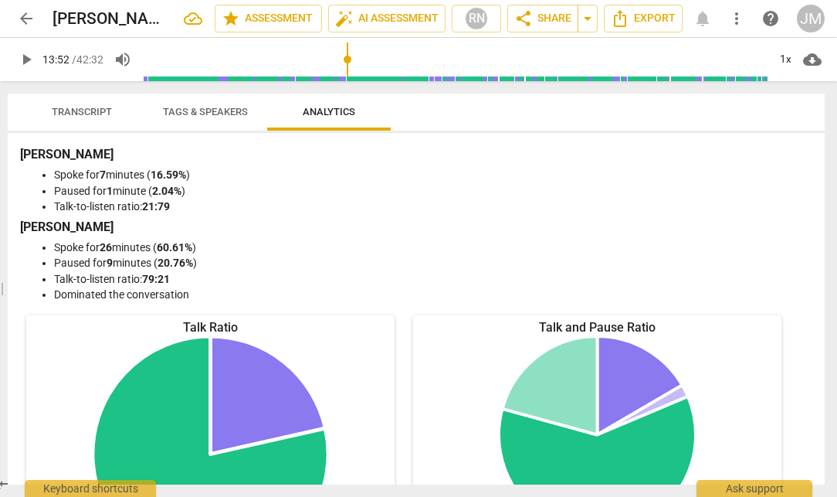
click at [87, 106] on span "Transcript" at bounding box center [82, 112] width 60 height 12
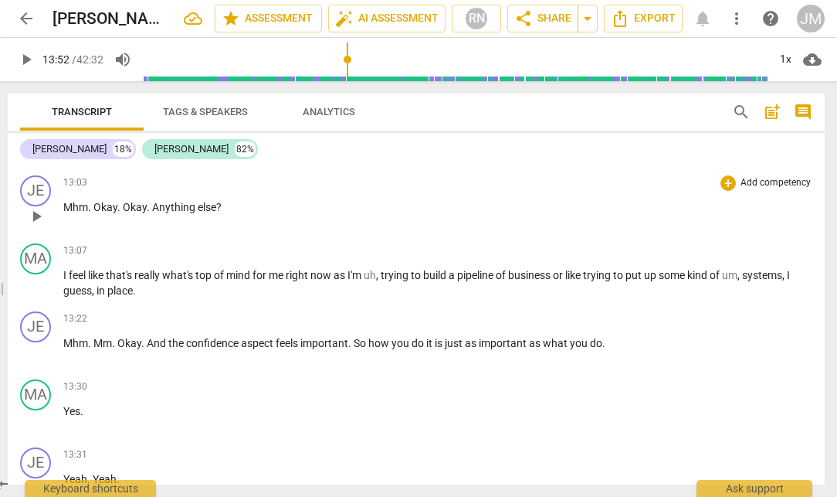
scroll to position [1999, 0]
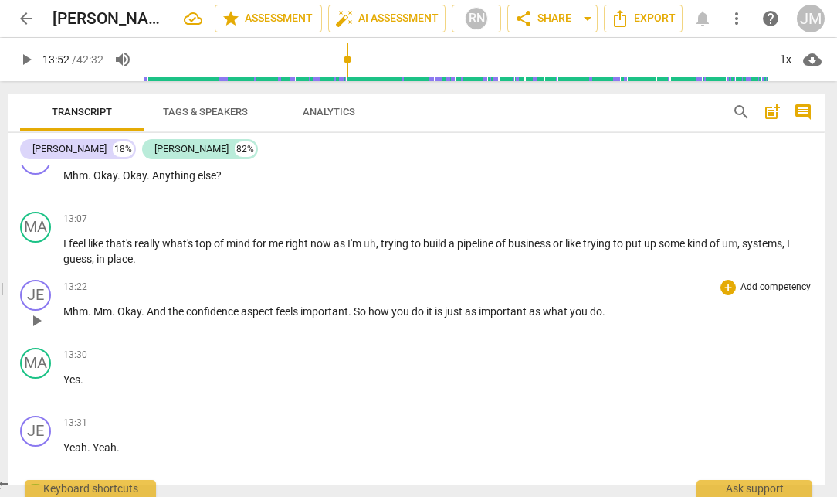
click at [614, 312] on p "Mhm . Mm . Okay . And the confidence aspect feels important . So how you do it …" at bounding box center [437, 312] width 749 height 16
click at [362, 311] on span "So" at bounding box center [361, 311] width 15 height 12
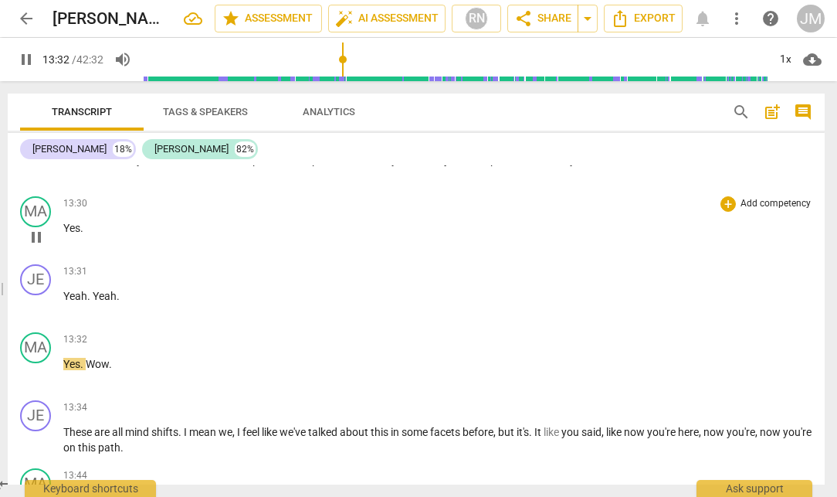
scroll to position [2151, 0]
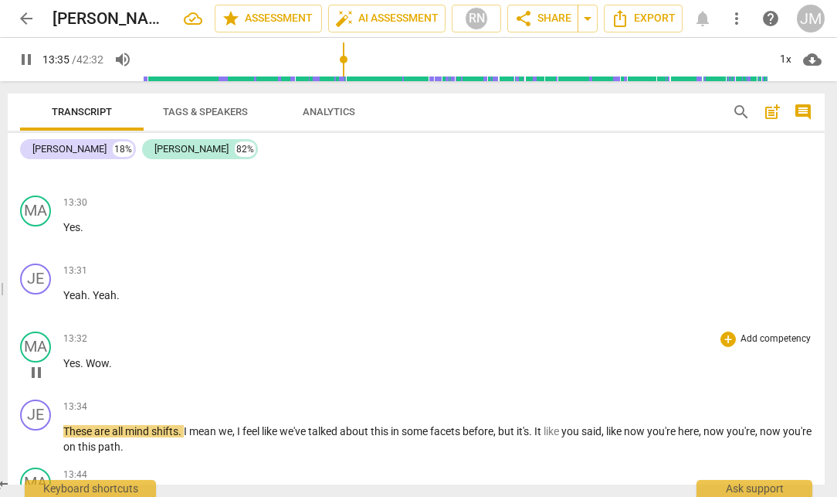
click at [88, 364] on span "Wow" at bounding box center [97, 363] width 23 height 12
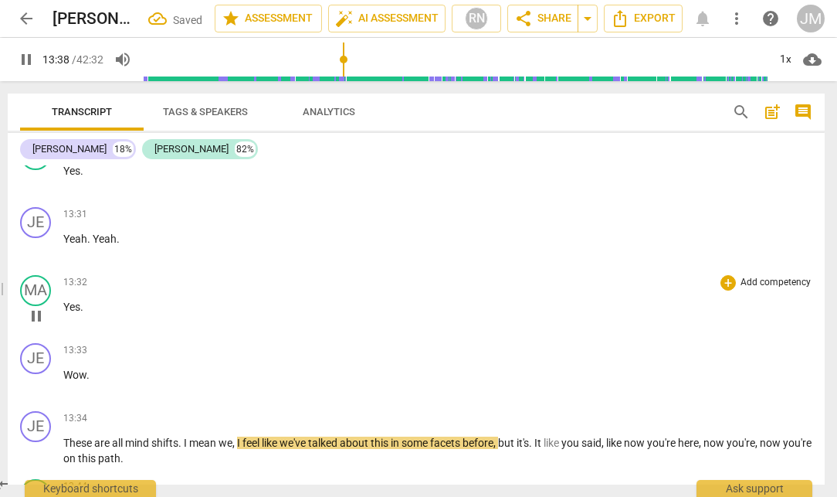
scroll to position [2241, 0]
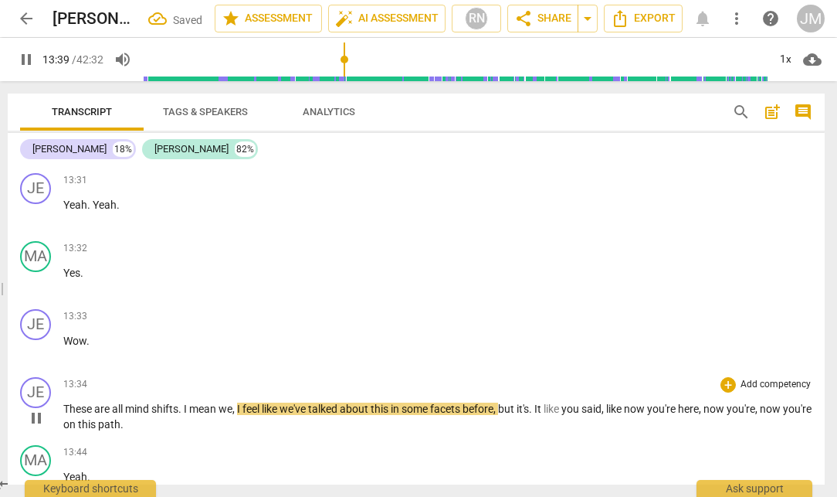
click at [64, 403] on span "These" at bounding box center [78, 408] width 31 height 12
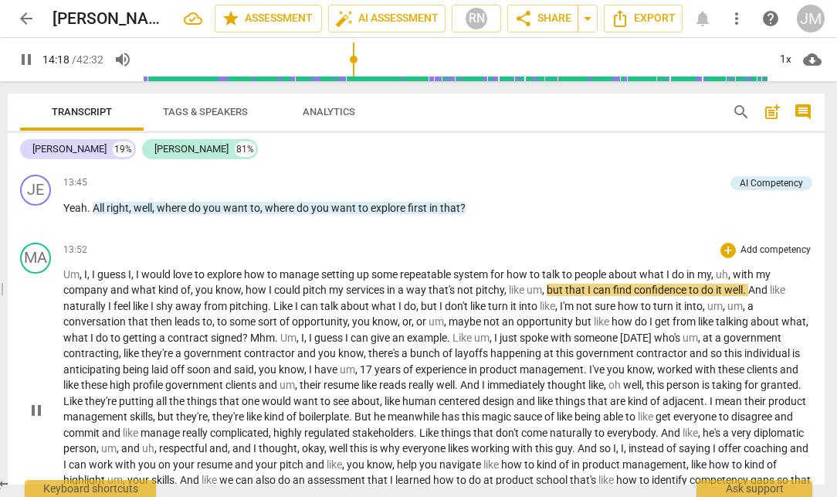
scroll to position [2503, 0]
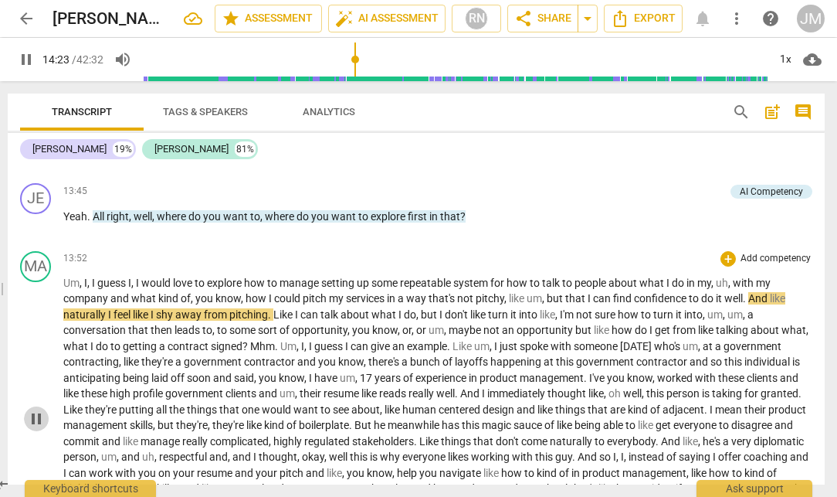
click at [39, 427] on span "pause" at bounding box center [36, 418] width 19 height 19
type input "864"
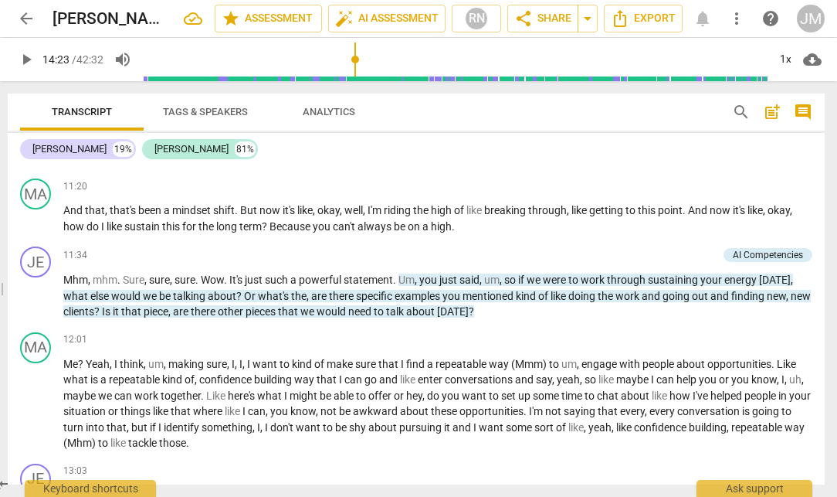
scroll to position [1681, 0]
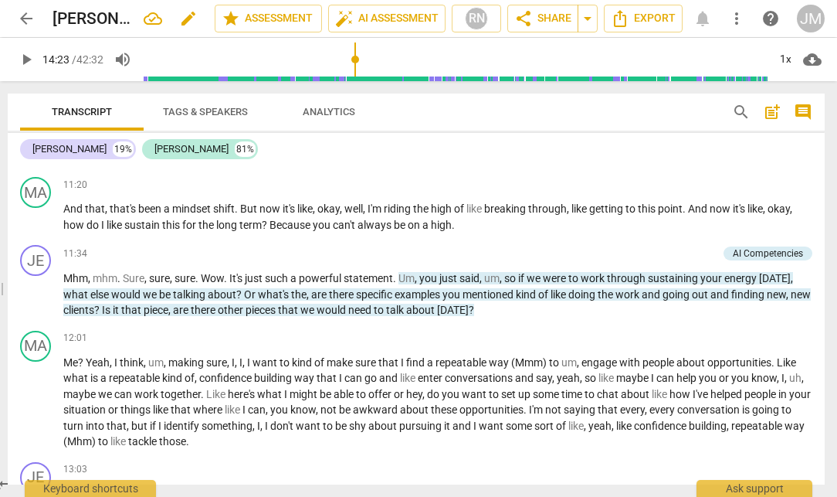
click at [114, 19] on h2 "[PERSON_NAME] and [PERSON_NAME] [DATE] MCC" at bounding box center [92, 18] width 79 height 19
click at [120, 19] on h2 "[PERSON_NAME] and [PERSON_NAME] [DATE] MCC" at bounding box center [92, 18] width 79 height 19
click at [191, 15] on span "edit" at bounding box center [188, 18] width 19 height 19
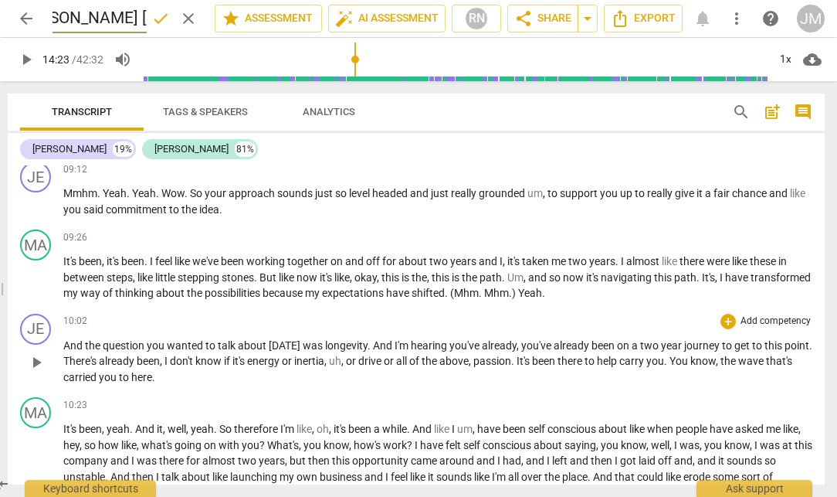
scroll to position [0, 0]
drag, startPoint x: 367, startPoint y: 343, endPoint x: 312, endPoint y: 348, distance: 55.0
click at [312, 348] on p "And the question you wanted to talk about [DATE] was longevity . And I'm hearin…" at bounding box center [437, 362] width 749 height 48
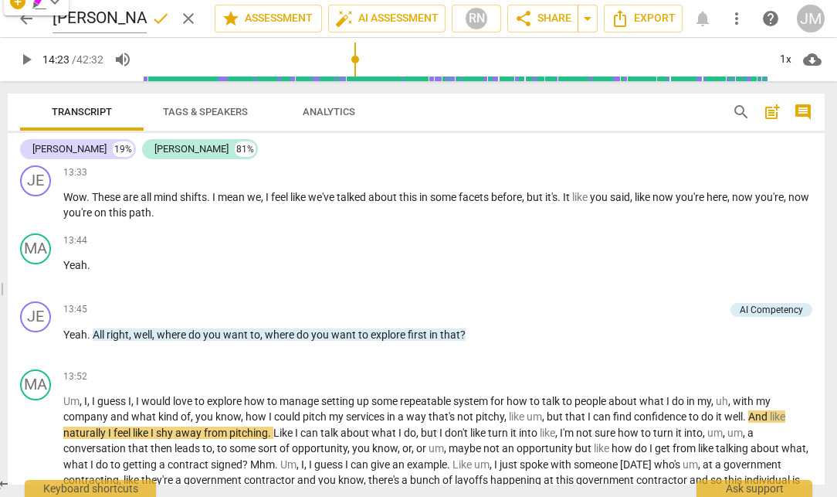
scroll to position [2386, 0]
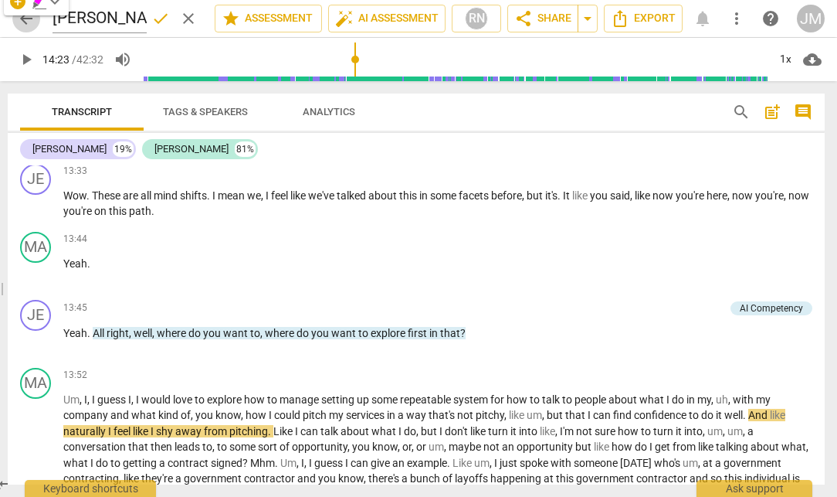
click at [26, 20] on span "arrow_back" at bounding box center [26, 18] width 19 height 19
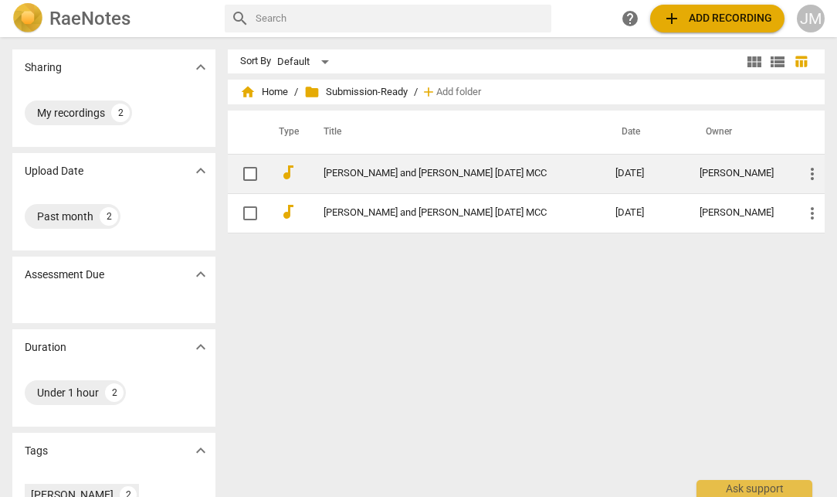
click at [382, 171] on link "[PERSON_NAME] and [PERSON_NAME] [DATE] MCC" at bounding box center [442, 174] width 236 height 12
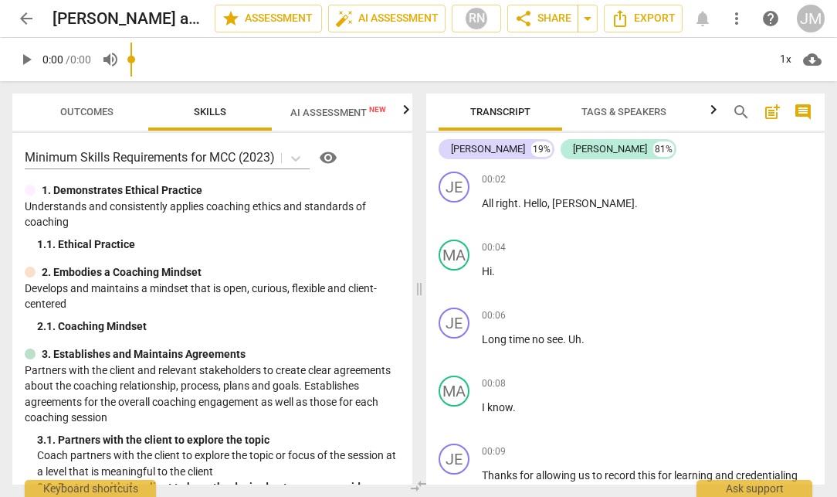
click at [312, 75] on input "range" at bounding box center [449, 59] width 637 height 49
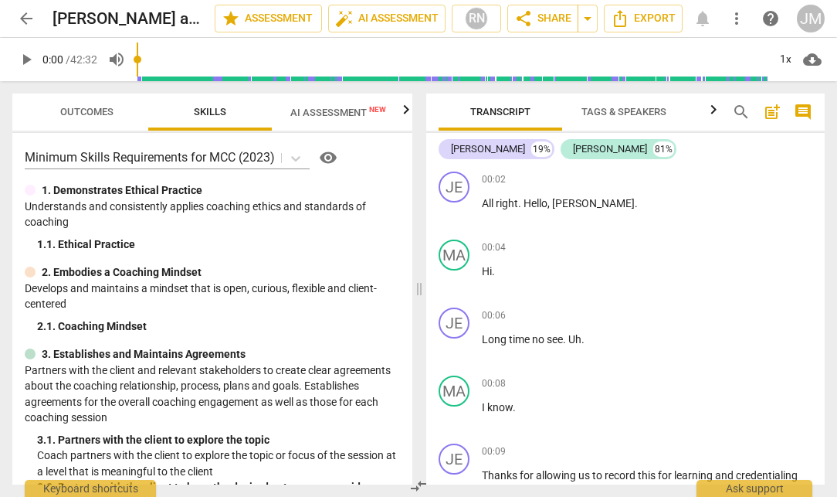
click at [296, 116] on span "AI Assessment New" at bounding box center [338, 113] width 96 height 12
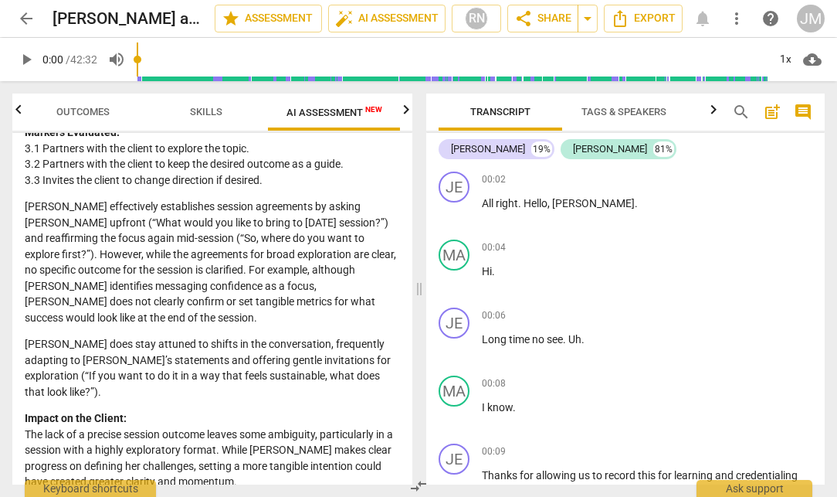
scroll to position [931, 0]
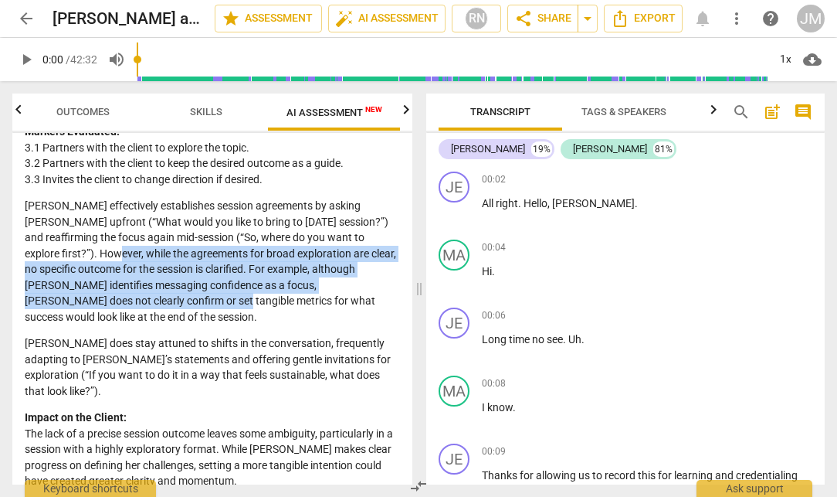
drag, startPoint x: 97, startPoint y: 250, endPoint x: 126, endPoint y: 297, distance: 55.1
click at [126, 297] on p "[PERSON_NAME] effectively establishes session agreements by asking [PERSON_NAME…" at bounding box center [212, 261] width 375 height 127
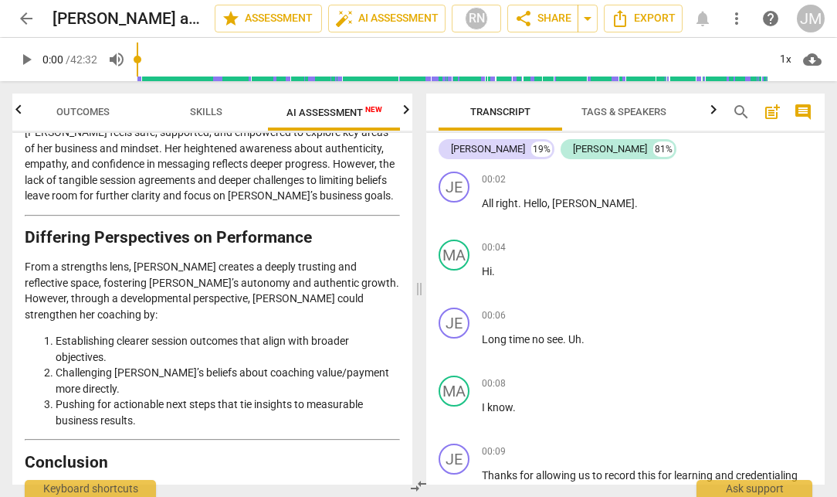
scroll to position [3655, 0]
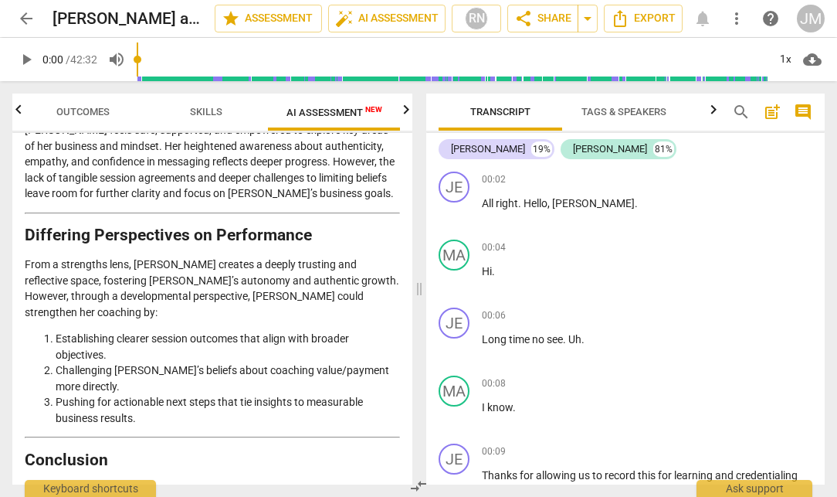
drag, startPoint x: 326, startPoint y: 463, endPoint x: 93, endPoint y: 453, distance: 232.7
click at [27, 15] on span "arrow_back" at bounding box center [26, 18] width 19 height 19
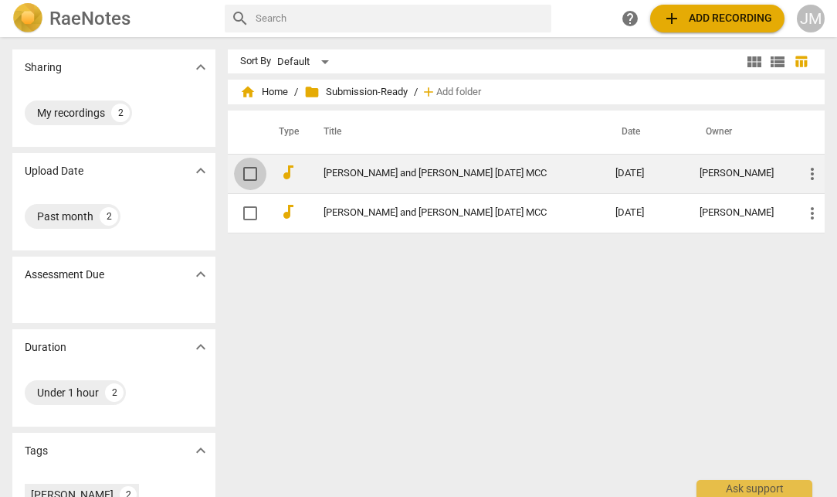
click at [248, 171] on input "checkbox" at bounding box center [250, 174] width 32 height 19
checkbox input "false"
click at [809, 172] on span "more_vert" at bounding box center [812, 174] width 19 height 19
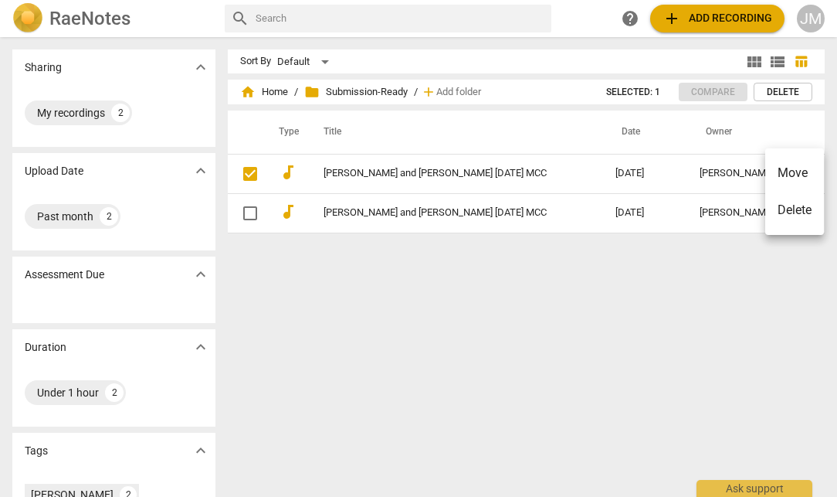
click at [787, 178] on li "Move" at bounding box center [794, 172] width 59 height 37
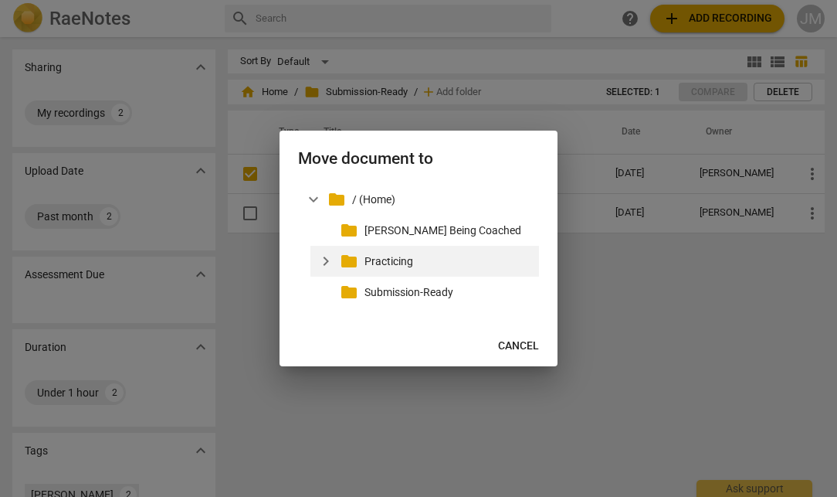
click at [383, 256] on p "Practicing" at bounding box center [449, 261] width 168 height 16
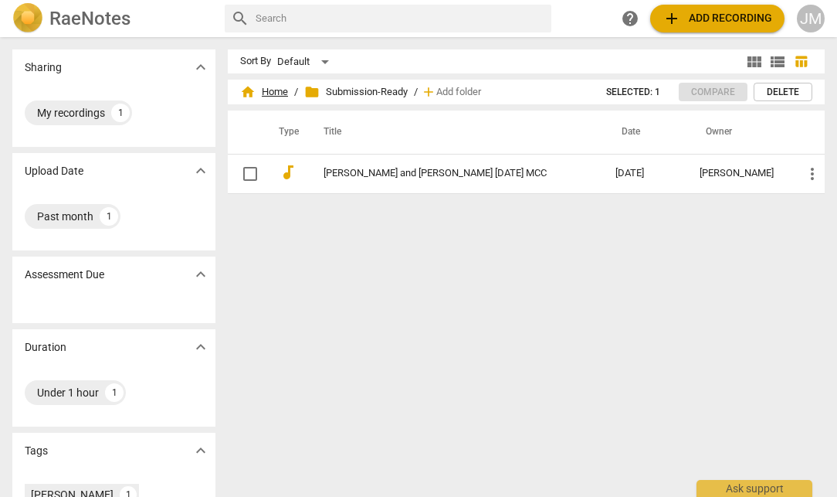
click at [276, 87] on span "home Home" at bounding box center [264, 91] width 48 height 15
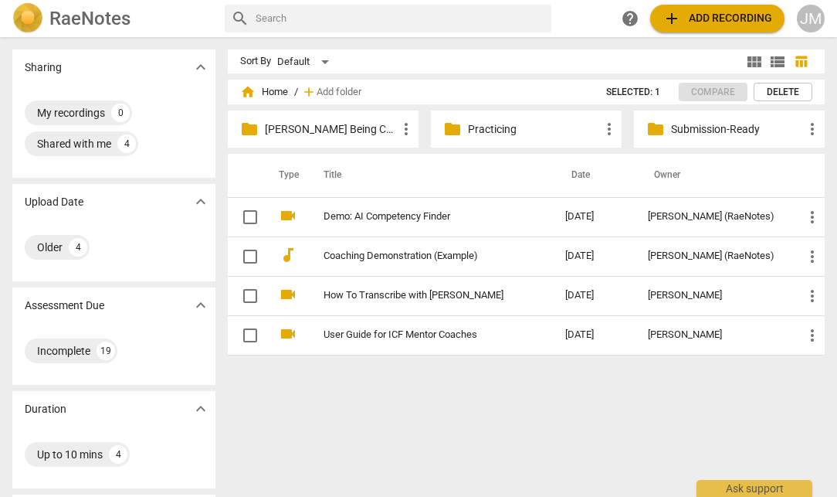
click at [480, 126] on p "Practicing" at bounding box center [534, 129] width 132 height 16
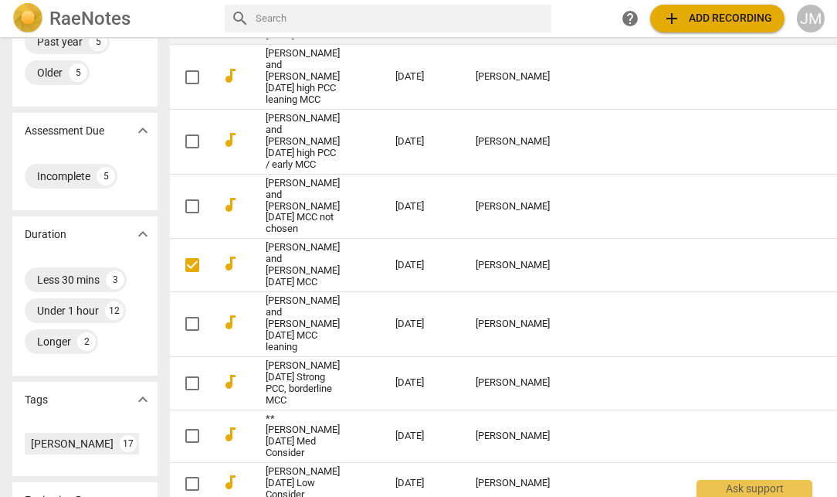
scroll to position [207, 0]
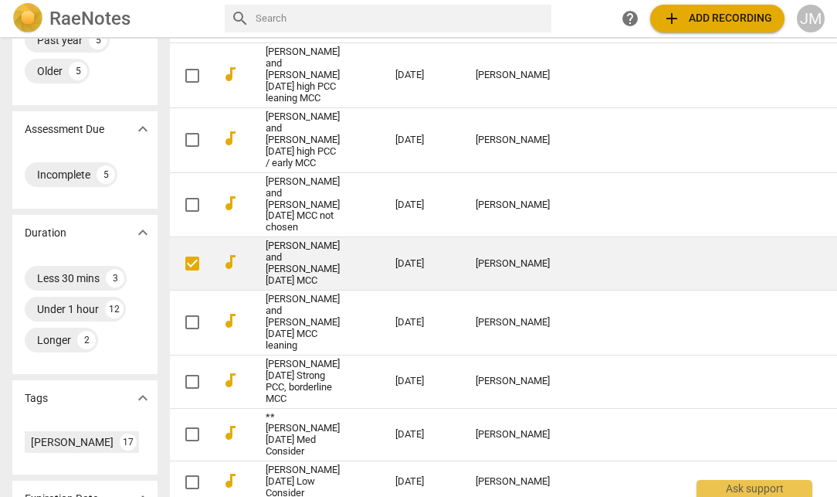
click at [176, 273] on input "checkbox" at bounding box center [192, 263] width 32 height 19
checkbox input "true"
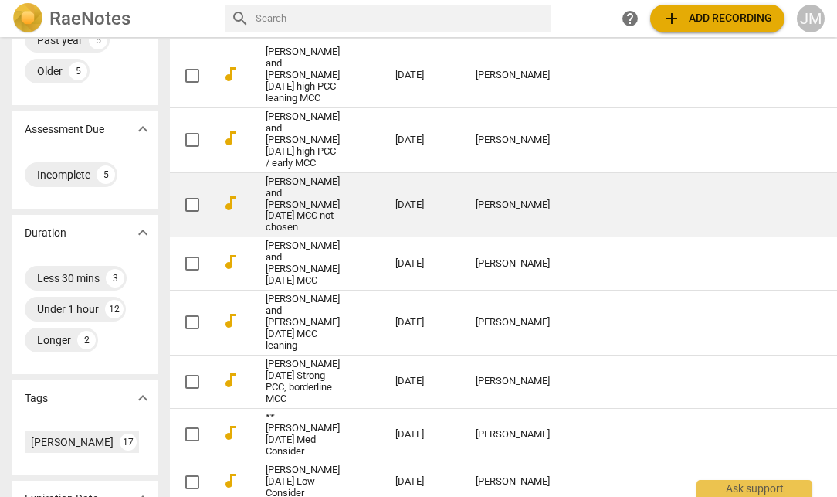
click at [306, 237] on td "[PERSON_NAME] and [PERSON_NAME] [DATE] MCC not chosen" at bounding box center [315, 204] width 136 height 65
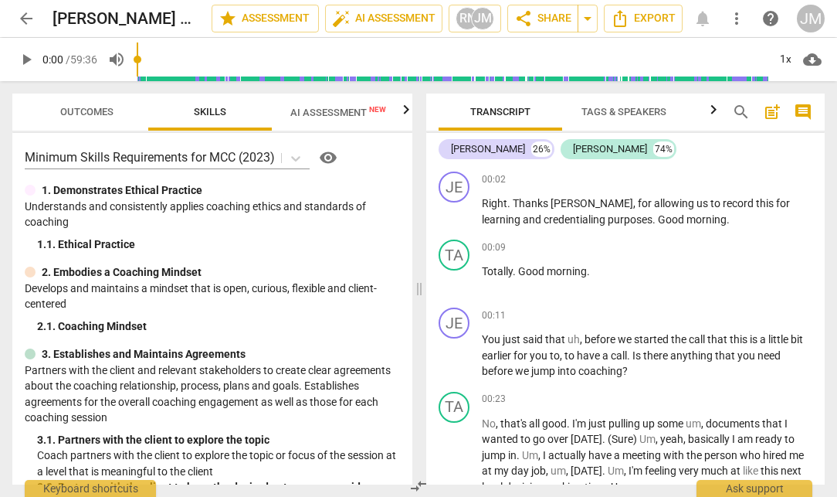
click at [328, 120] on span "AI Assessment New" at bounding box center [338, 111] width 133 height 23
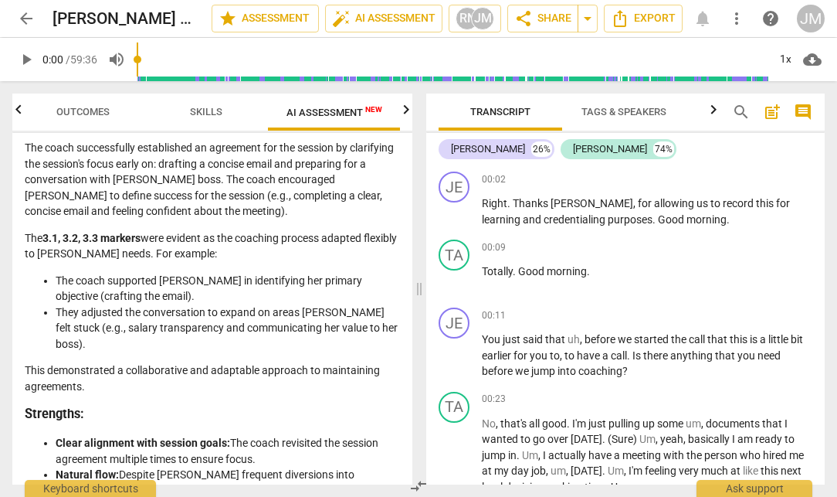
scroll to position [1152, 0]
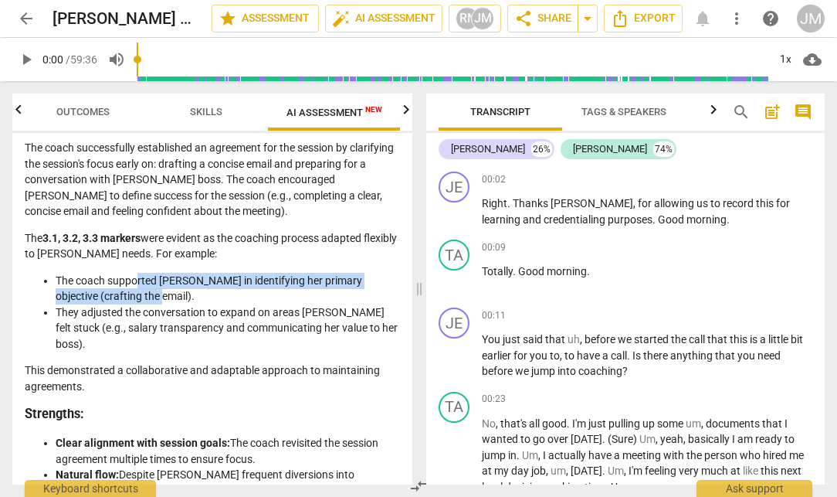
drag, startPoint x: 136, startPoint y: 266, endPoint x: 162, endPoint y: 274, distance: 27.6
click at [162, 274] on li "The coach supported [PERSON_NAME] in identifying her primary objective (craftin…" at bounding box center [228, 289] width 344 height 32
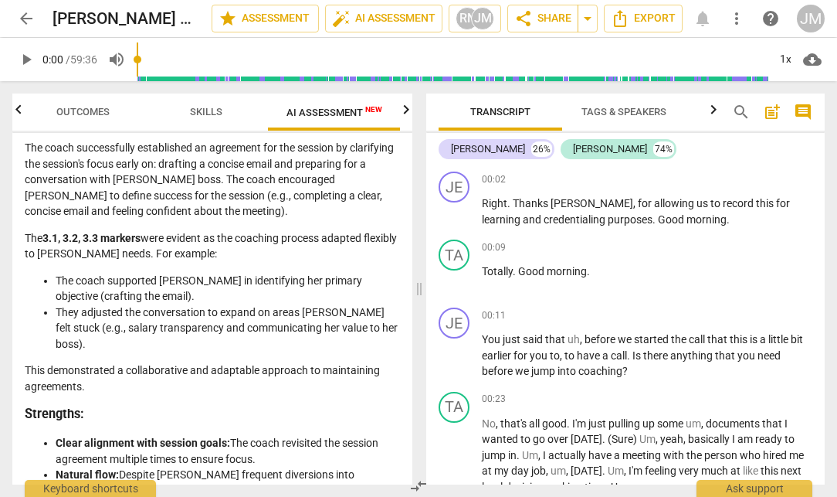
click at [302, 314] on li "They adjusted the conversation to expand on areas [PERSON_NAME] felt stuck (e.g…" at bounding box center [228, 328] width 344 height 48
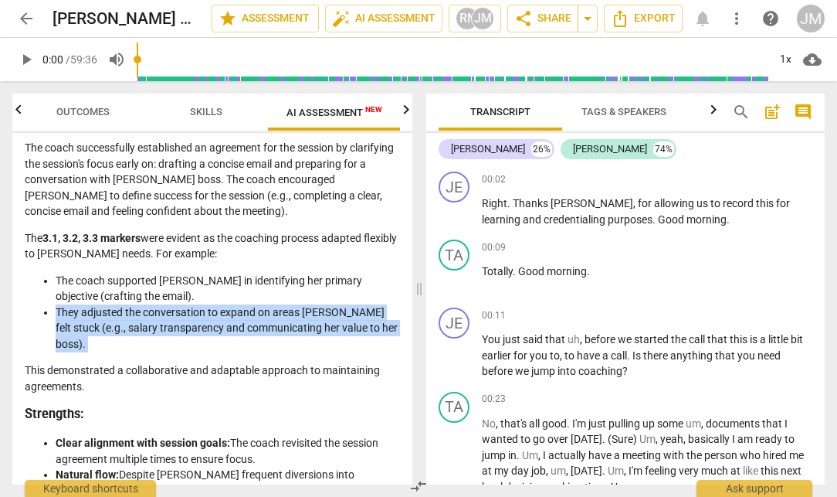
click at [302, 314] on li "They adjusted the conversation to expand on areas [PERSON_NAME] felt stuck (e.g…" at bounding box center [228, 328] width 344 height 48
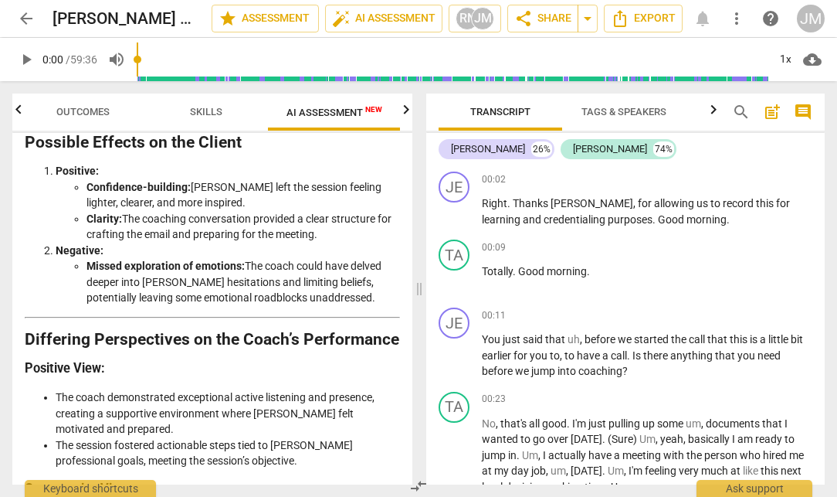
scroll to position [3728, 0]
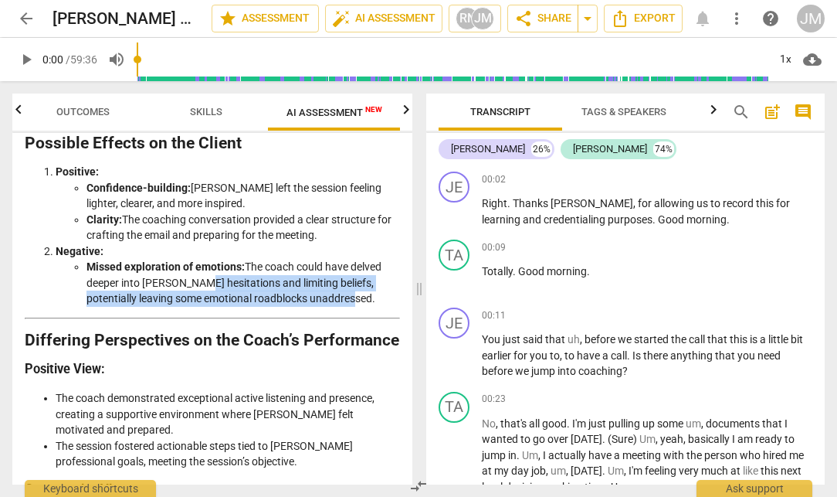
drag, startPoint x: 187, startPoint y: 199, endPoint x: 335, endPoint y: 222, distance: 150.1
click at [335, 259] on li "Missed exploration of emotions: The coach could have delved deeper into [PERSON…" at bounding box center [243, 283] width 314 height 48
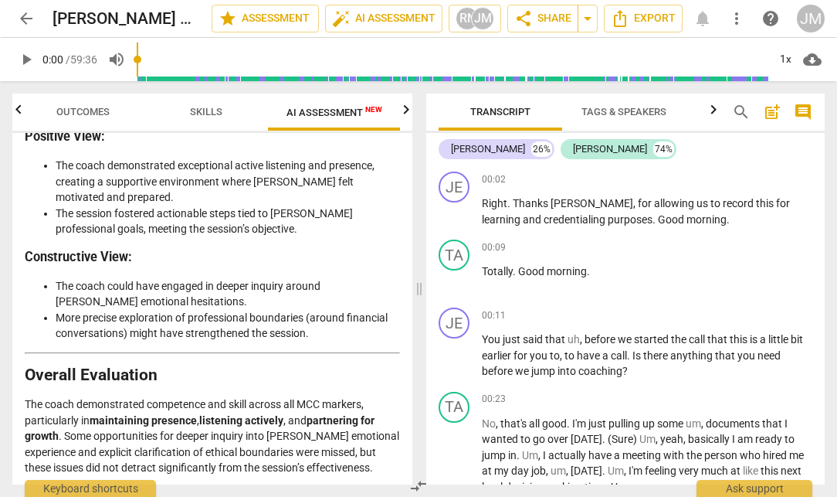
scroll to position [3970, 0]
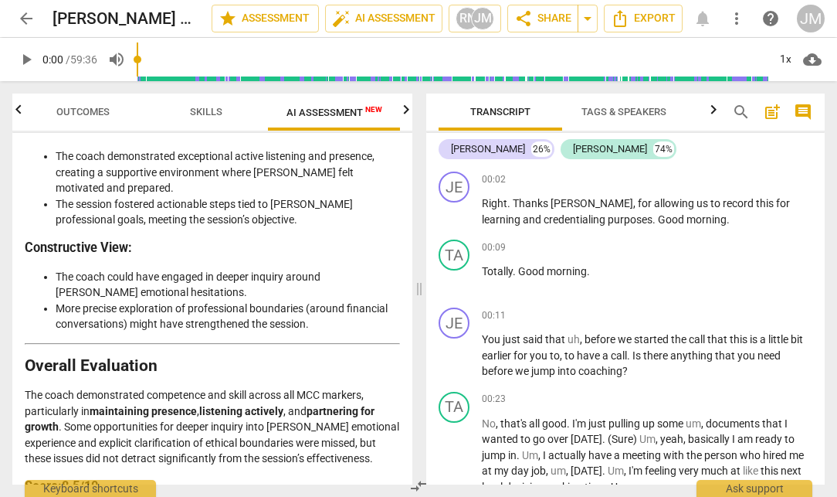
drag, startPoint x: 321, startPoint y: 446, endPoint x: 158, endPoint y: 449, distance: 163.8
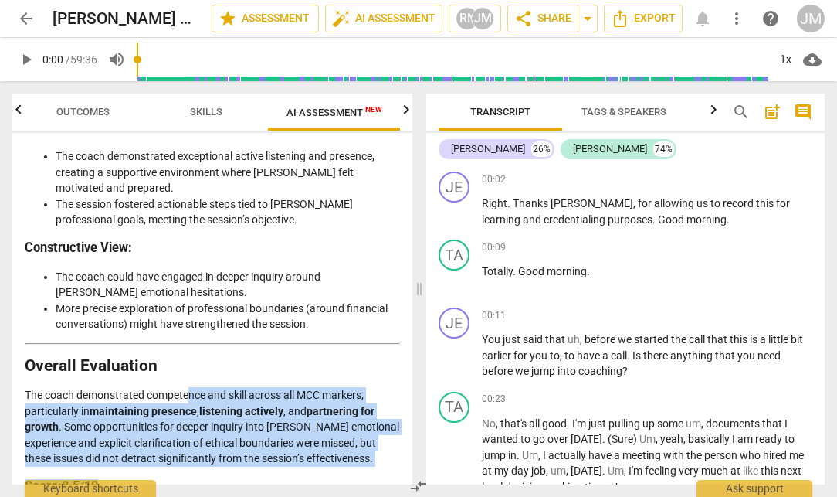
drag, startPoint x: 188, startPoint y: 327, endPoint x: 185, endPoint y: 412, distance: 84.3
click at [185, 479] on h3 "Score: 8.5/10" at bounding box center [212, 487] width 375 height 16
